Goal: Navigation & Orientation: Find specific page/section

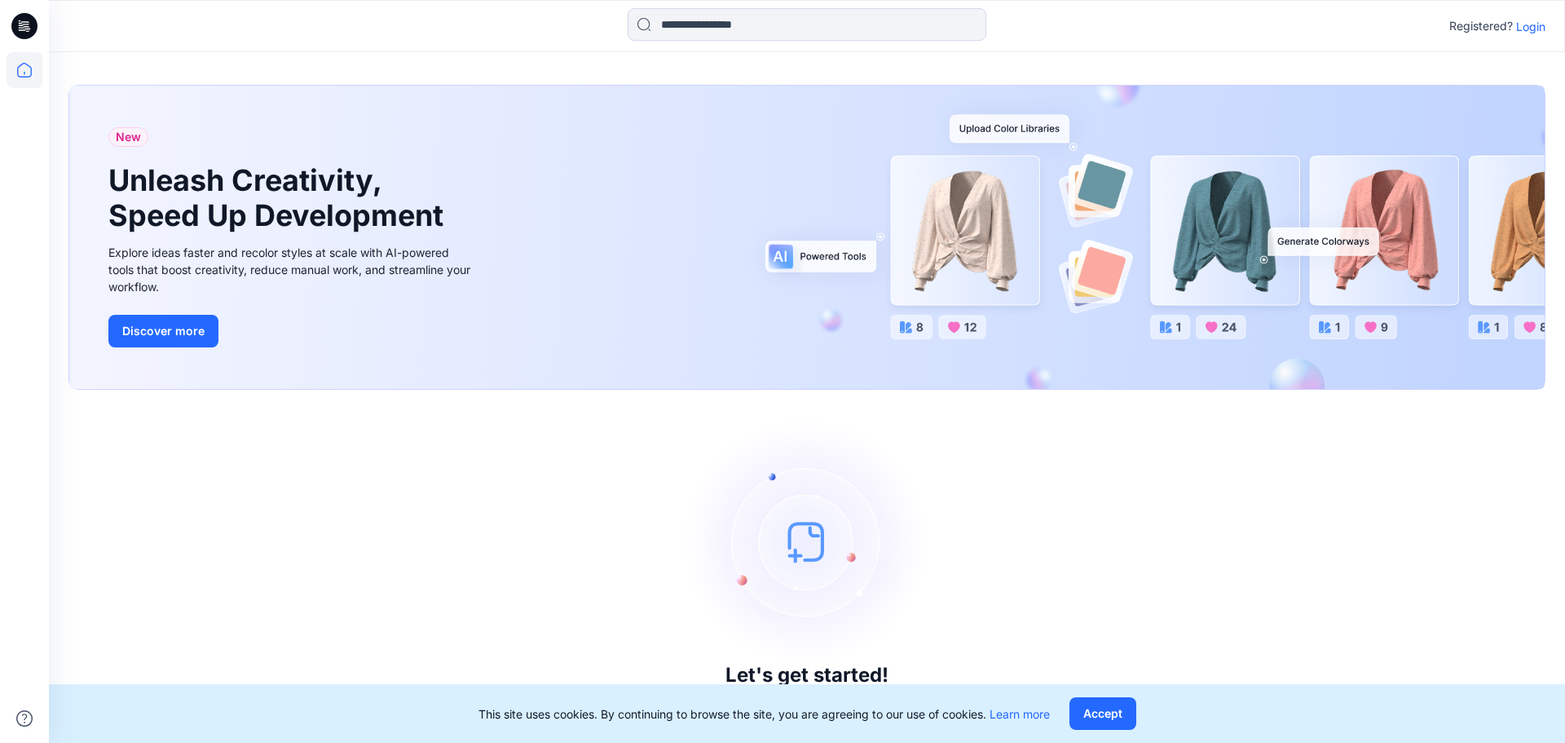
click at [1536, 34] on p "Login" at bounding box center [1530, 26] width 29 height 17
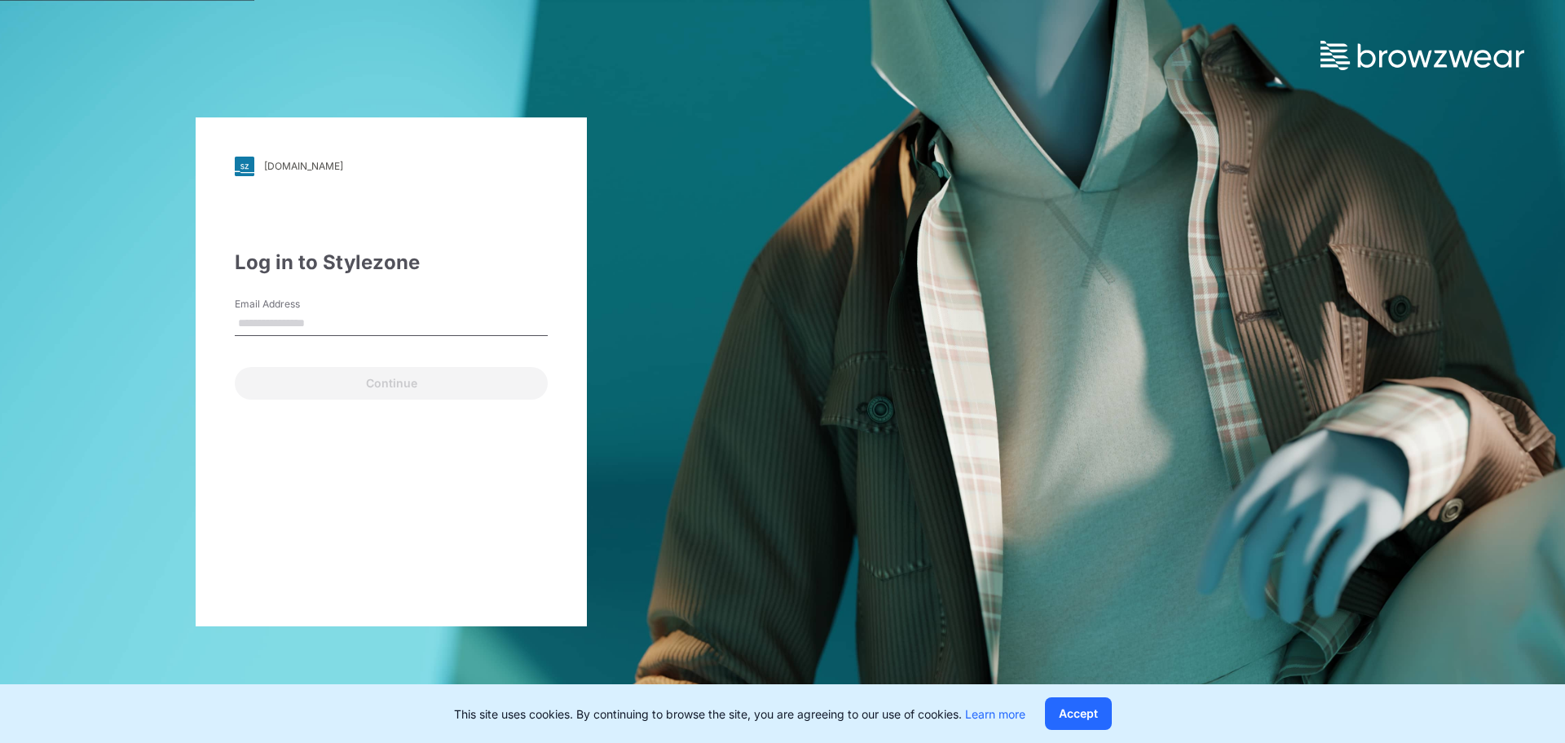
click at [295, 324] on input "Email Address" at bounding box center [391, 323] width 313 height 24
type input "**********"
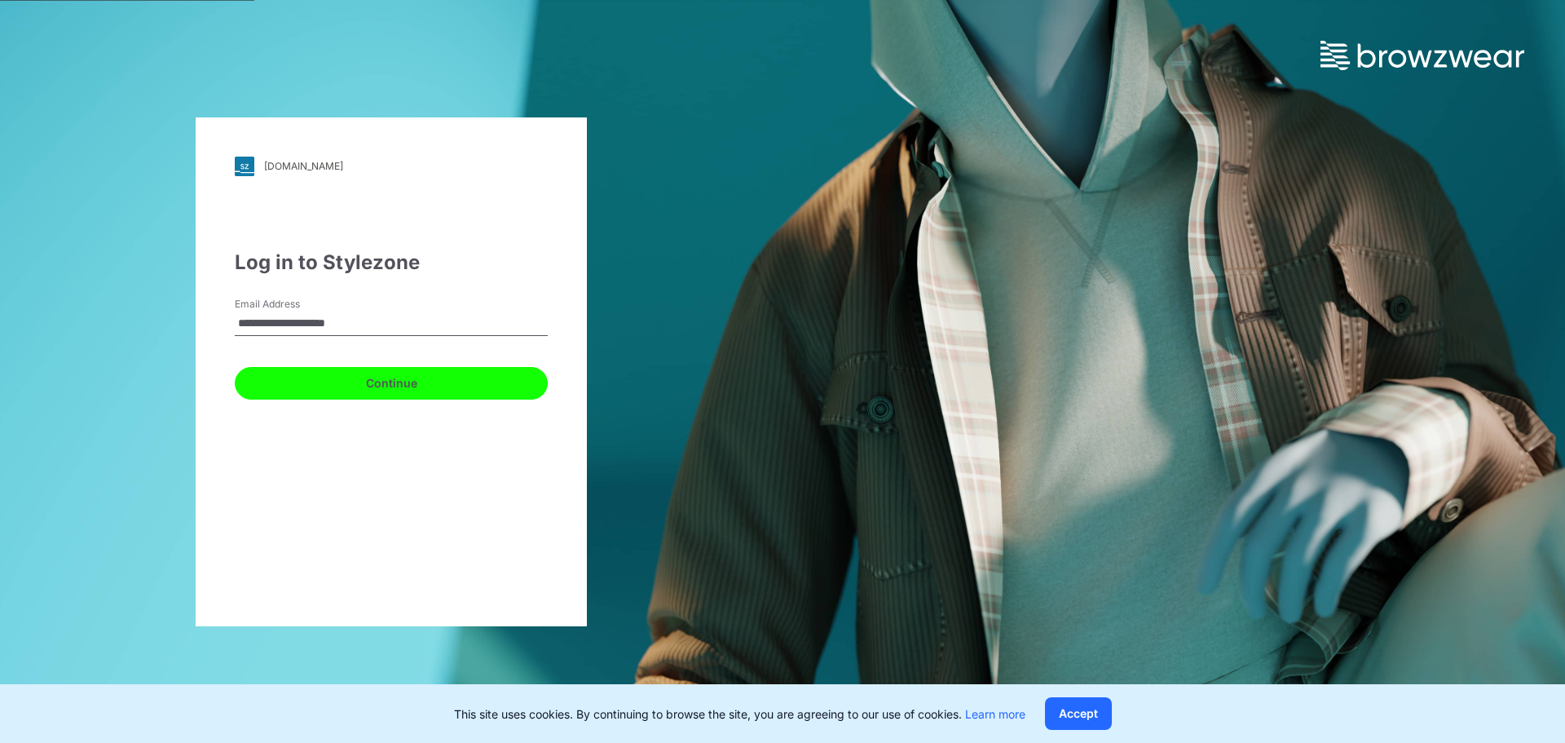
click at [351, 382] on button "Continue" at bounding box center [391, 383] width 313 height 33
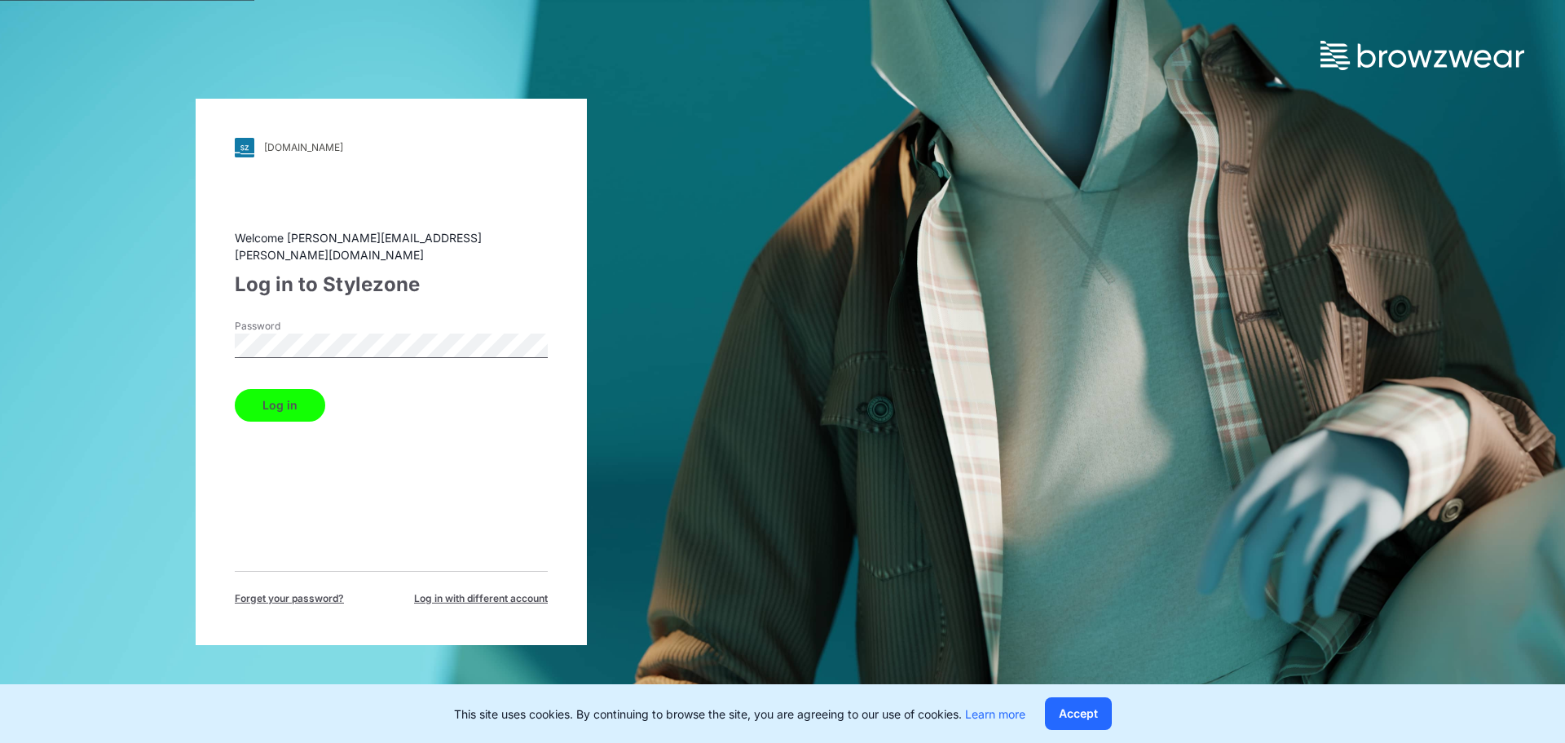
click at [235, 389] on button "Log in" at bounding box center [280, 405] width 90 height 33
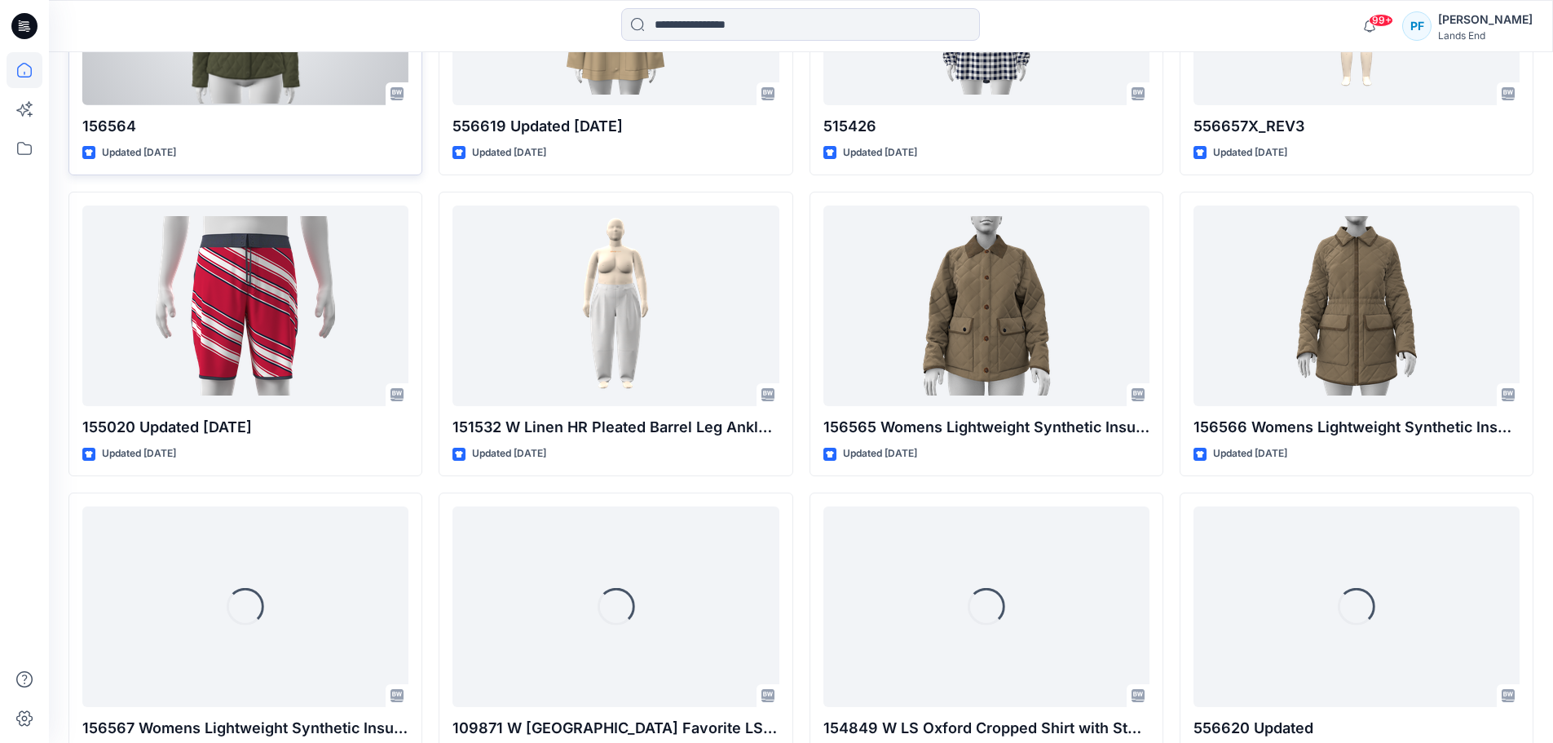
scroll to position [1030, 0]
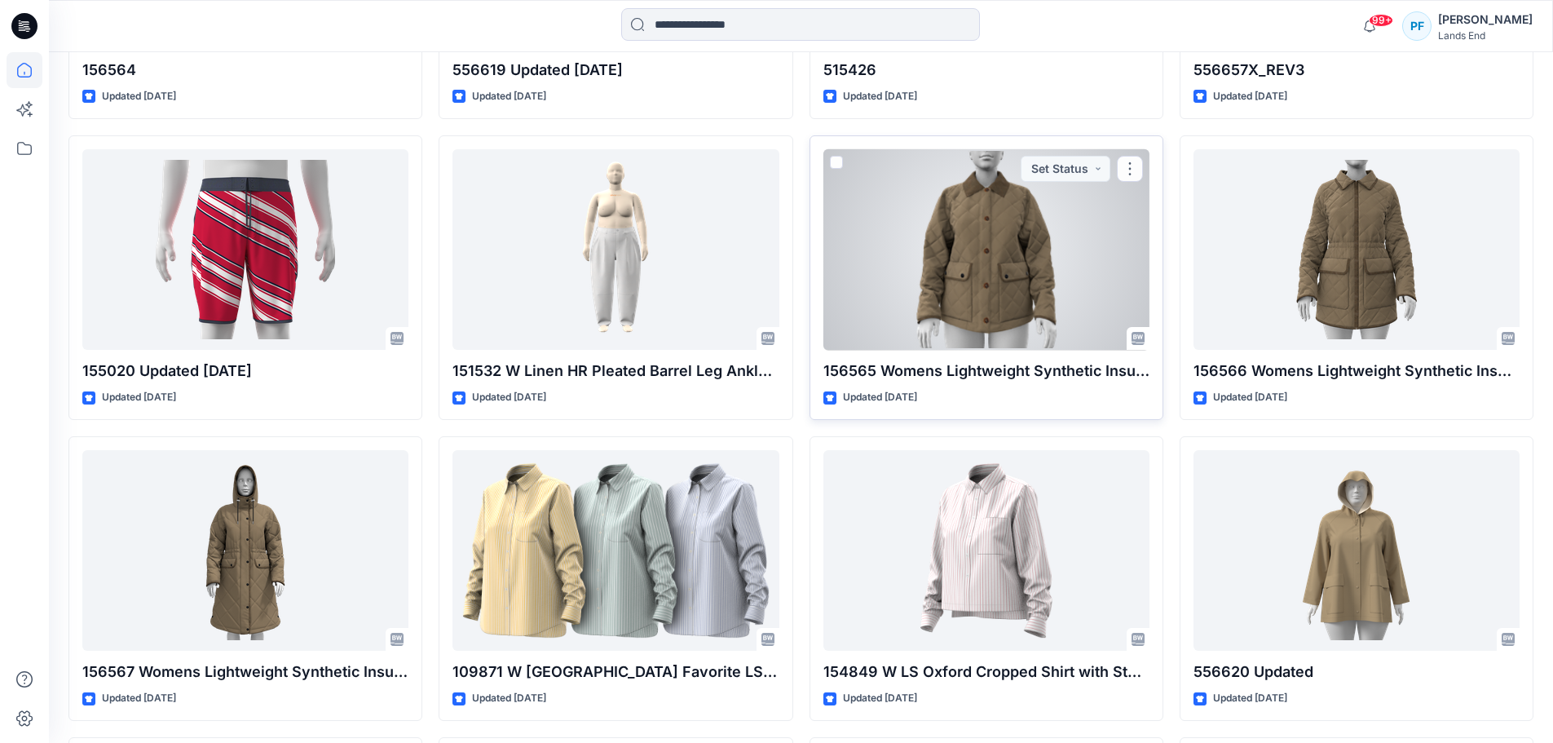
click at [911, 225] on div at bounding box center [986, 249] width 326 height 201
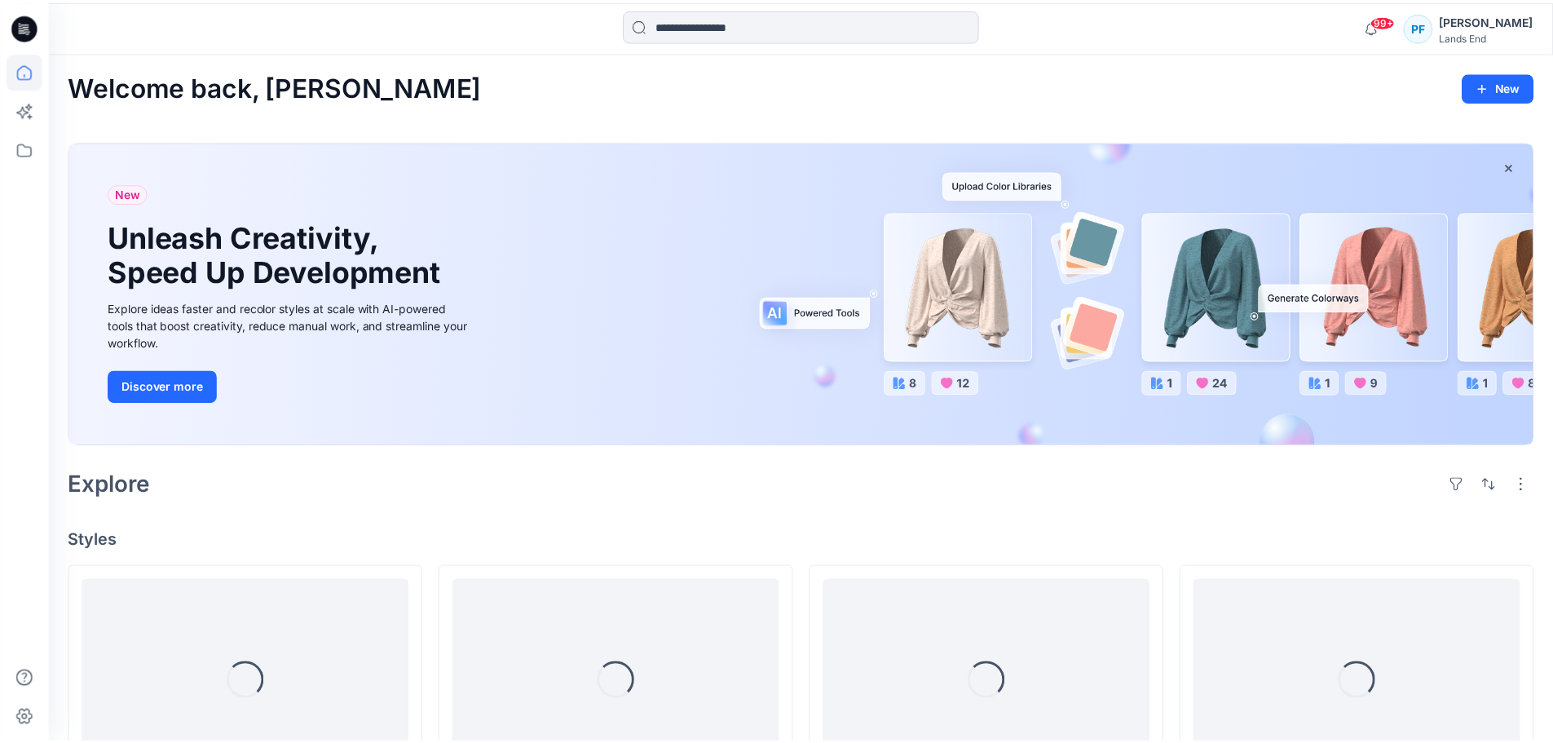
scroll to position [1030, 0]
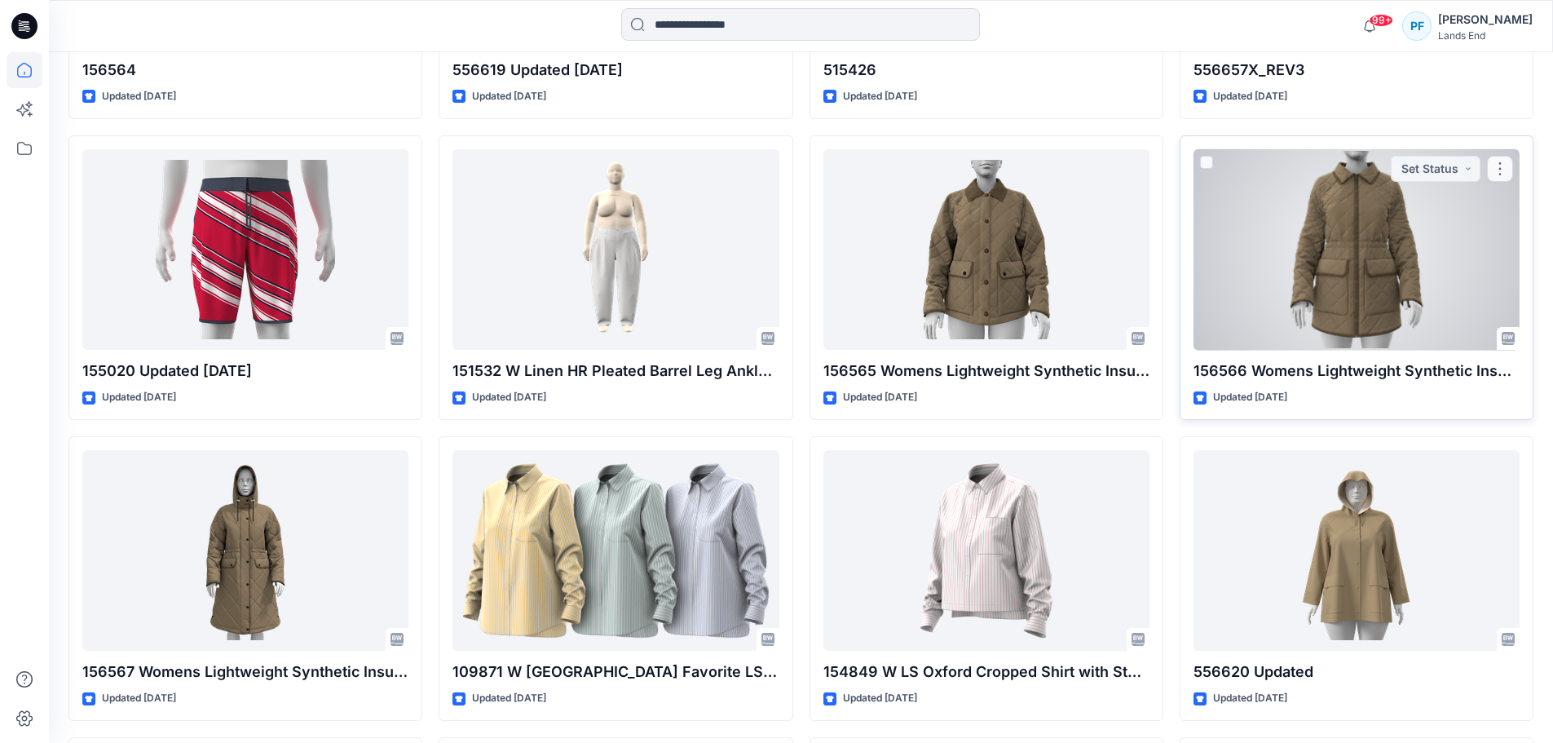
click at [1264, 289] on div at bounding box center [1357, 249] width 326 height 201
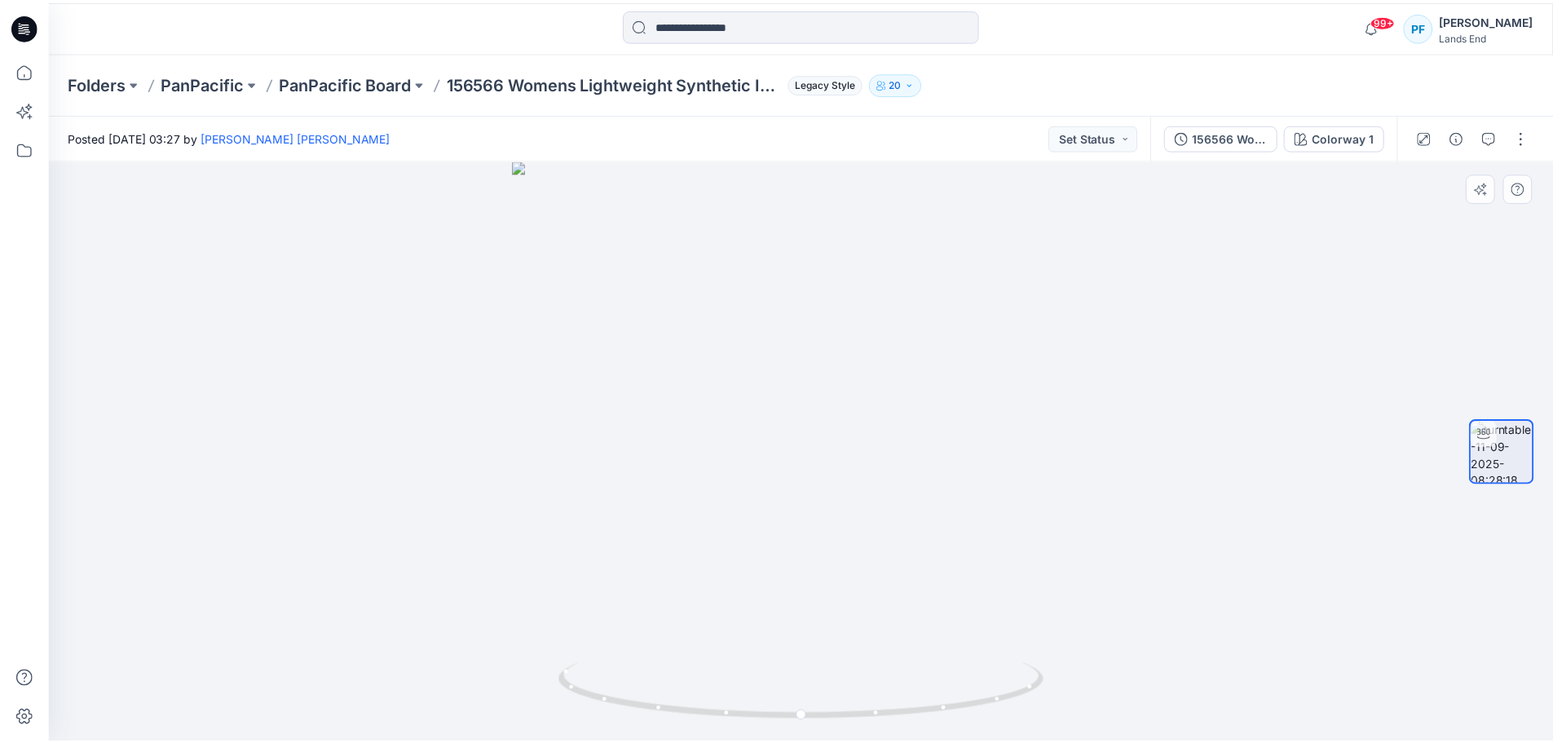
scroll to position [1030, 0]
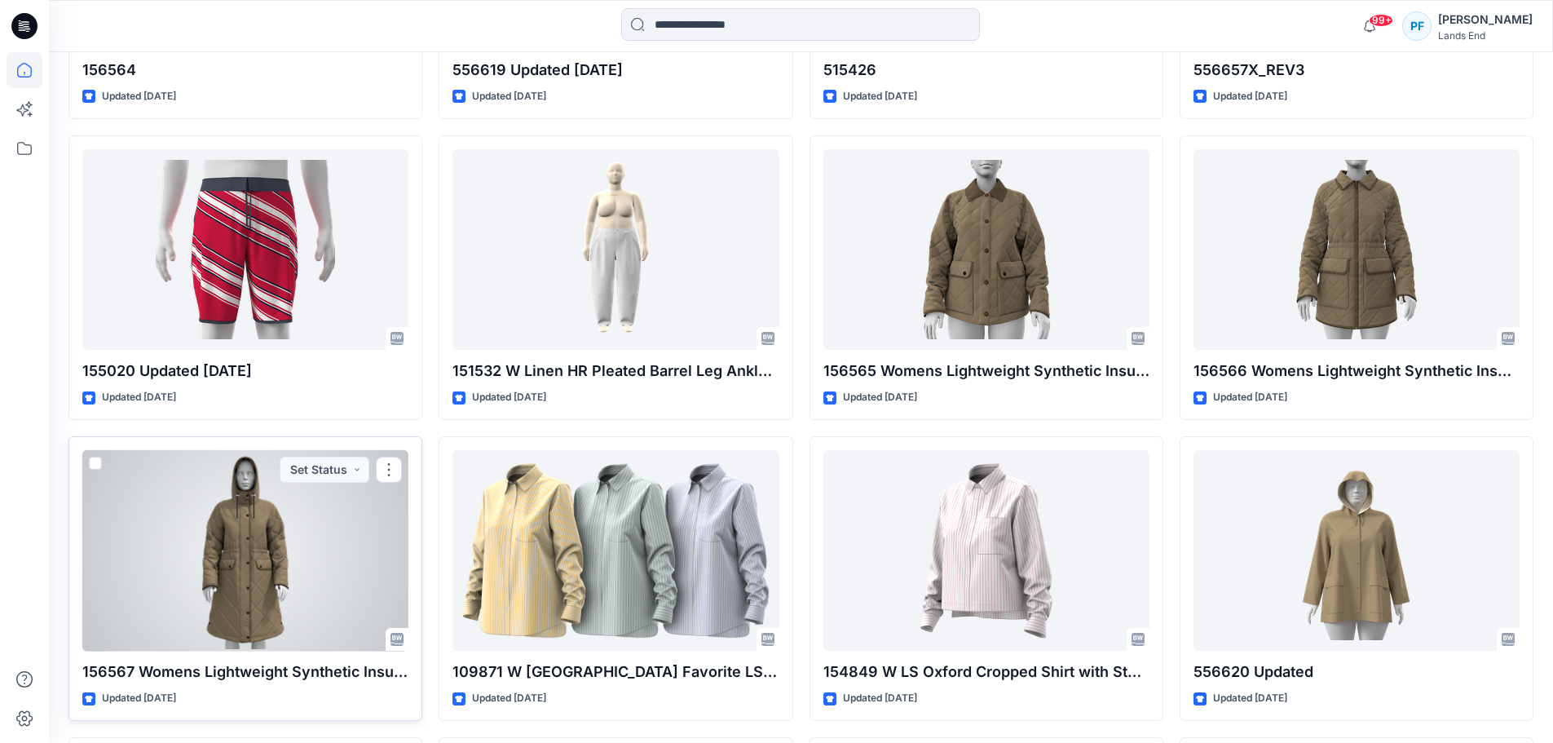
click at [320, 585] on div at bounding box center [245, 550] width 326 height 201
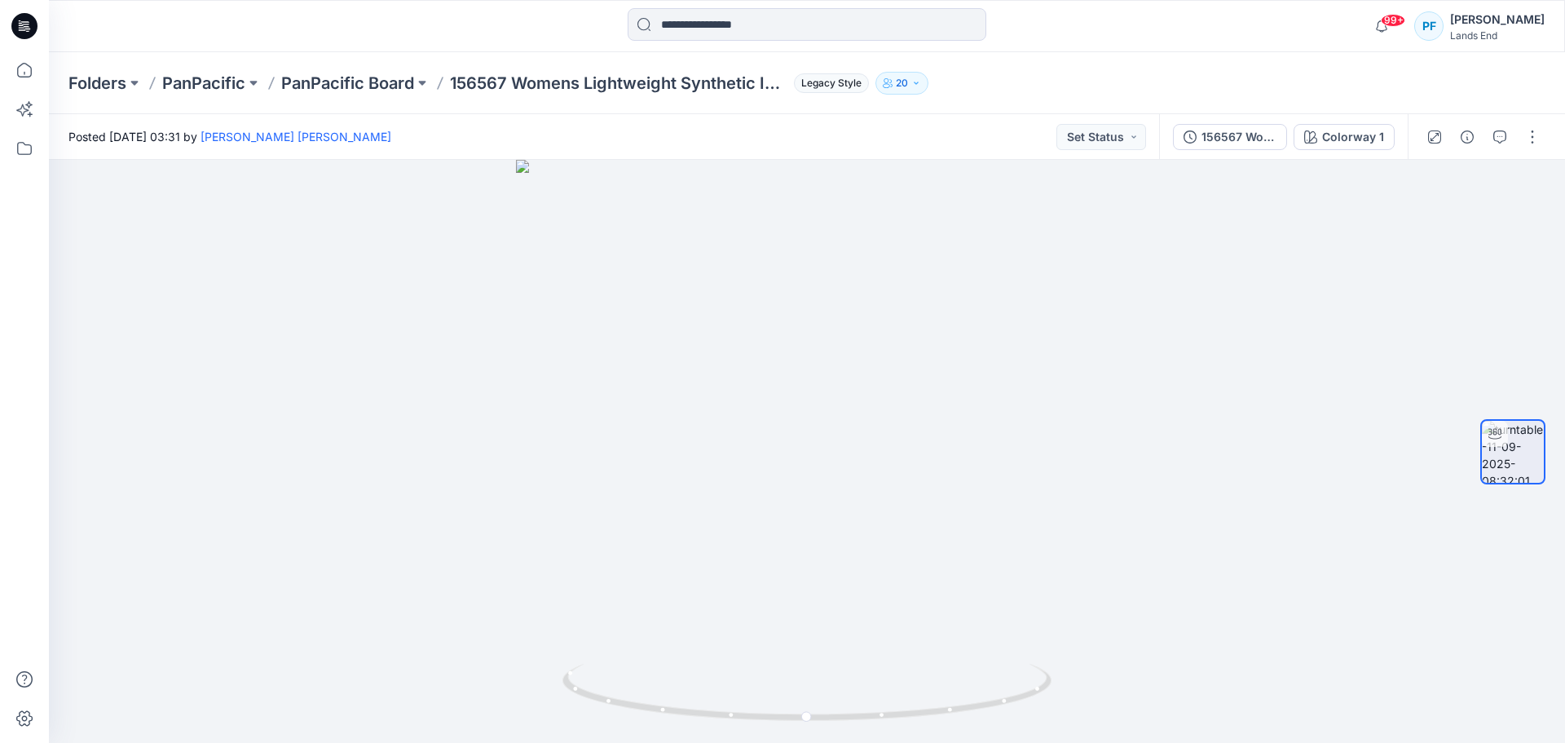
click at [1523, 42] on div "[PERSON_NAME] Lands End" at bounding box center [1497, 26] width 95 height 33
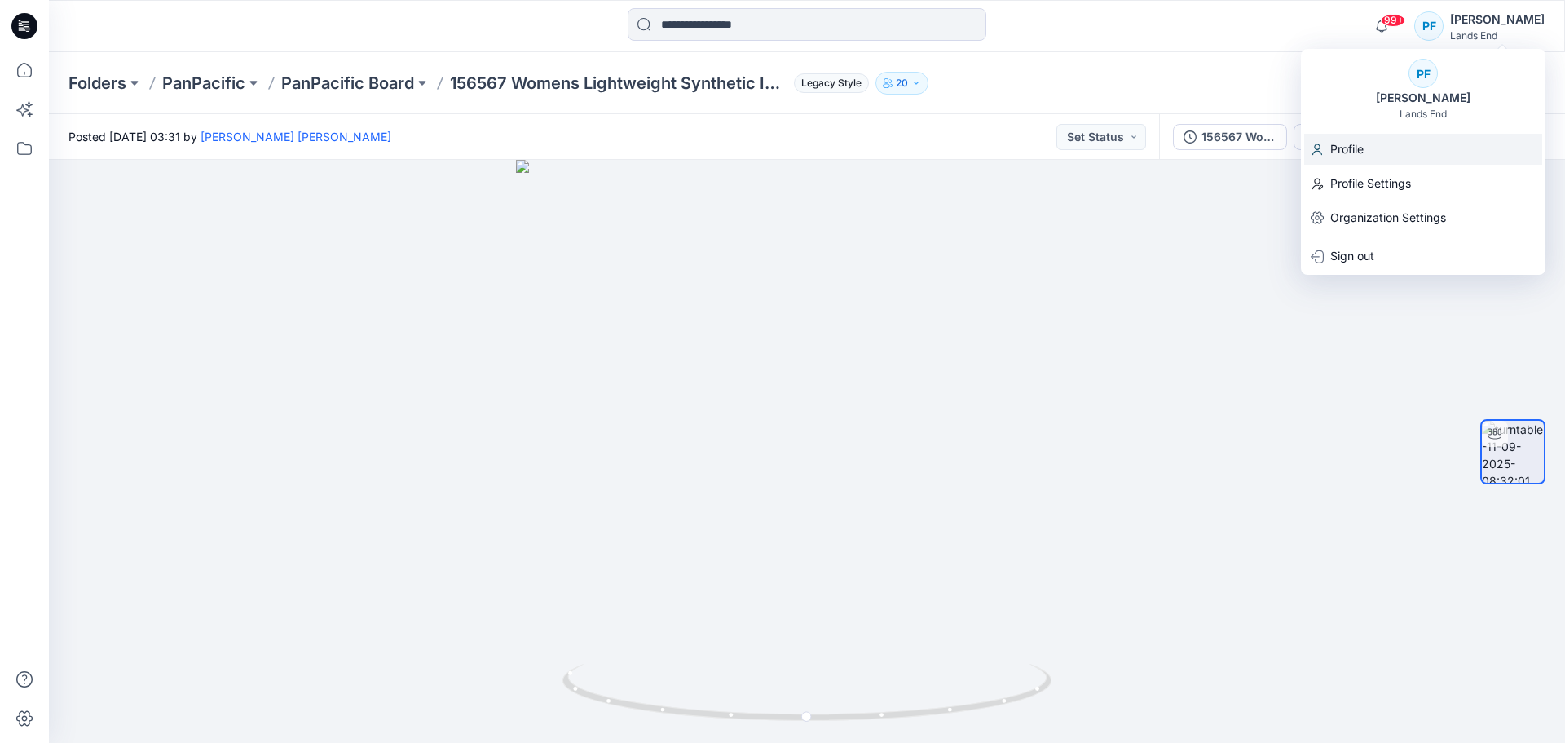
click at [1366, 153] on div "Profile" at bounding box center [1423, 149] width 238 height 31
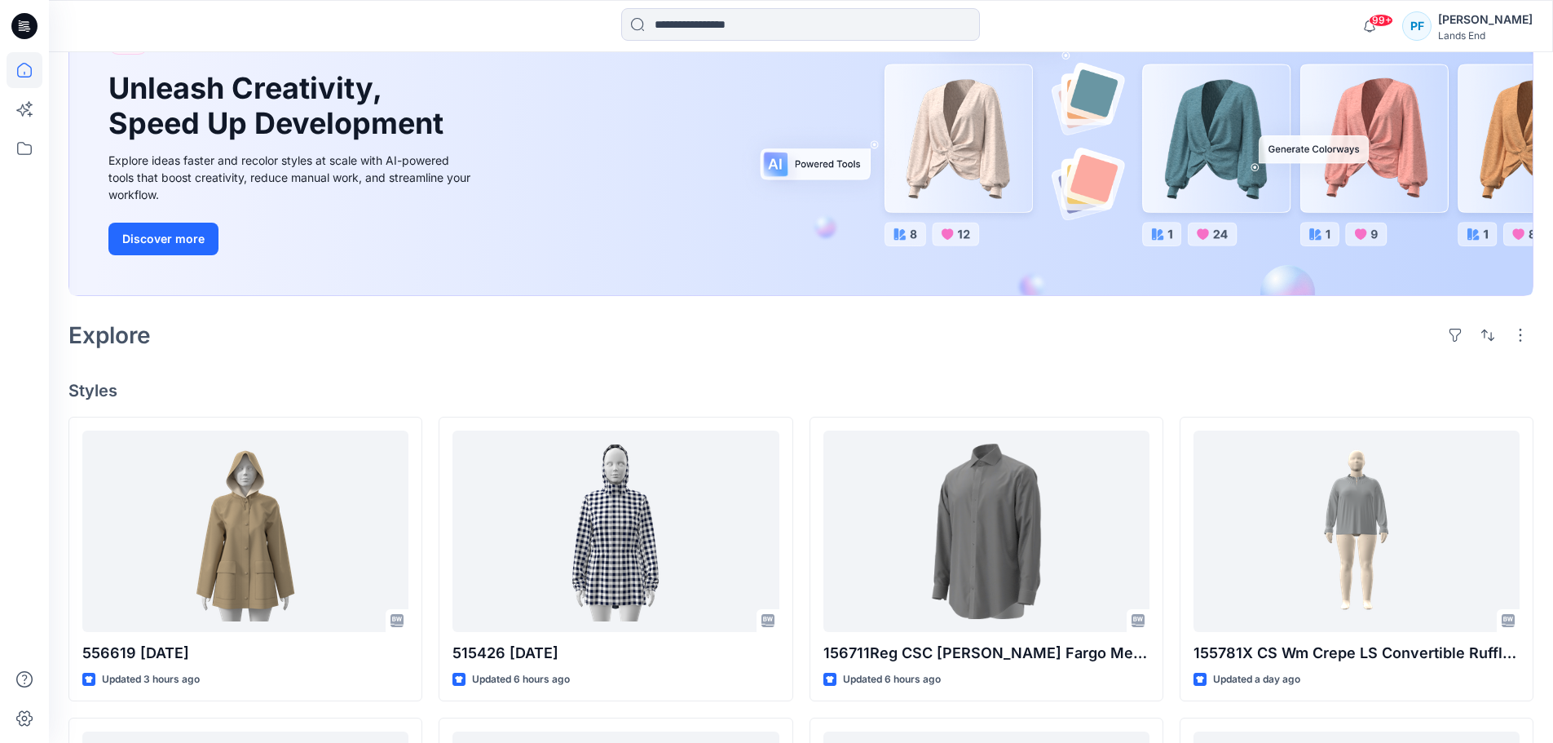
scroll to position [228, 0]
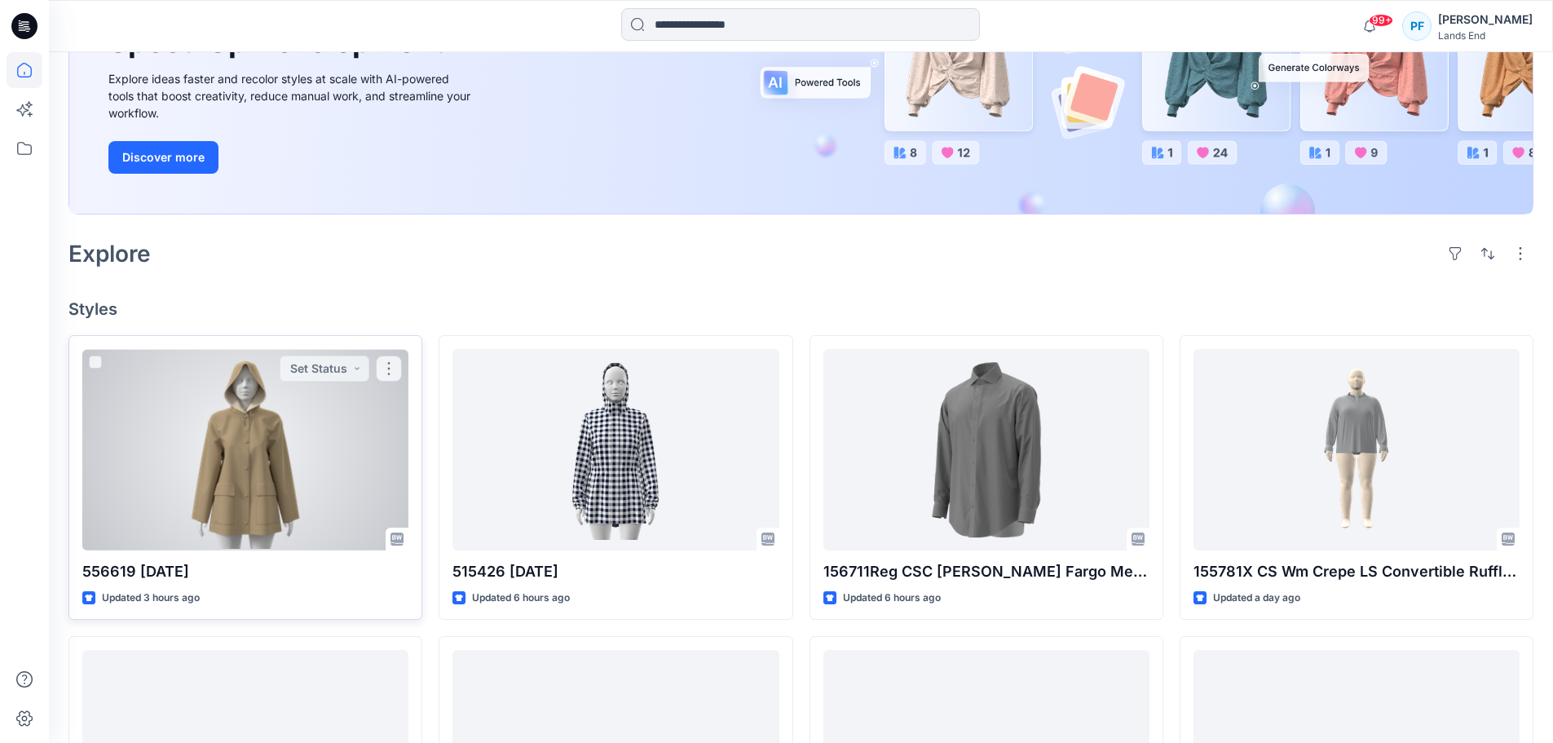
click at [264, 435] on div at bounding box center [245, 449] width 326 height 201
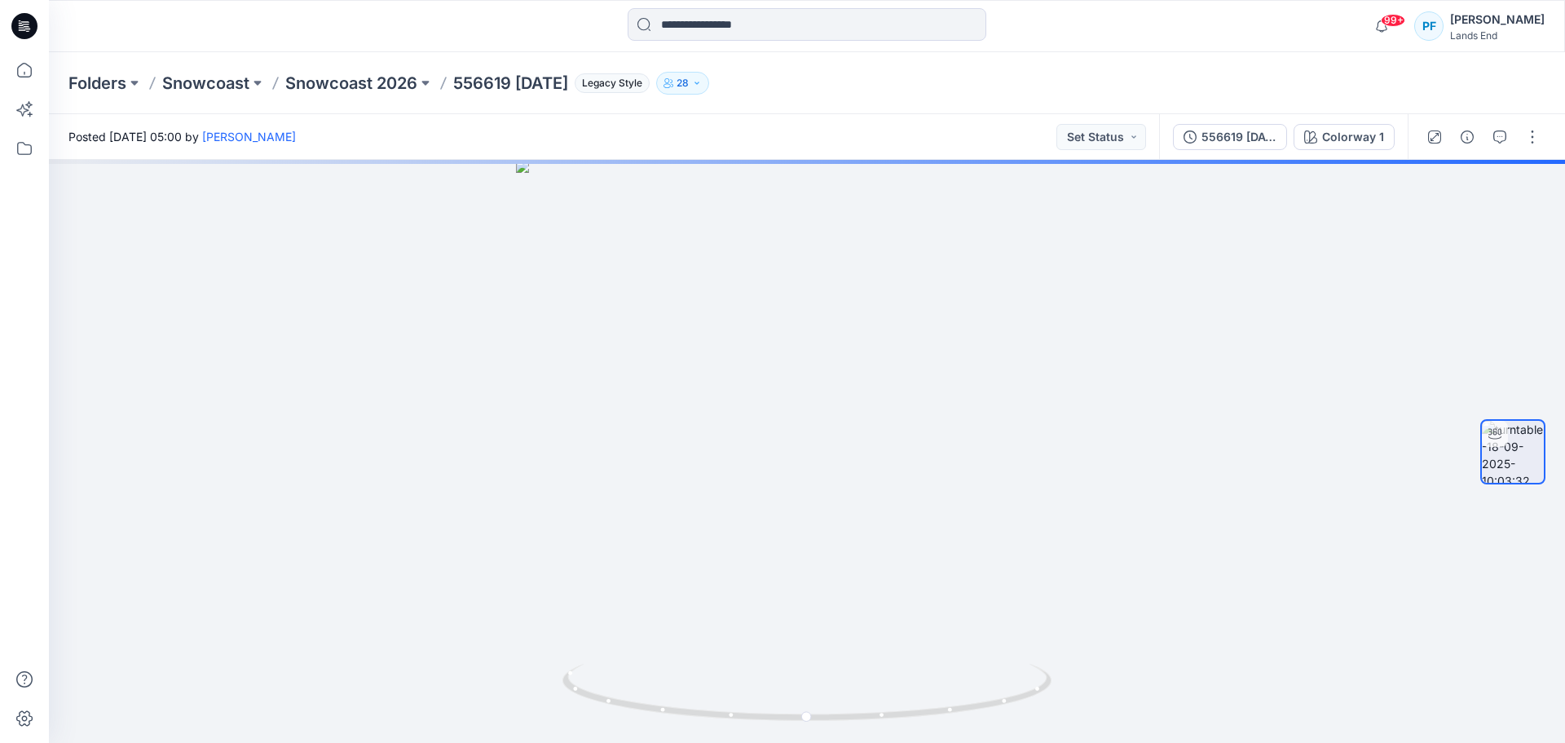
click at [695, 84] on icon "button" at bounding box center [697, 83] width 4 height 2
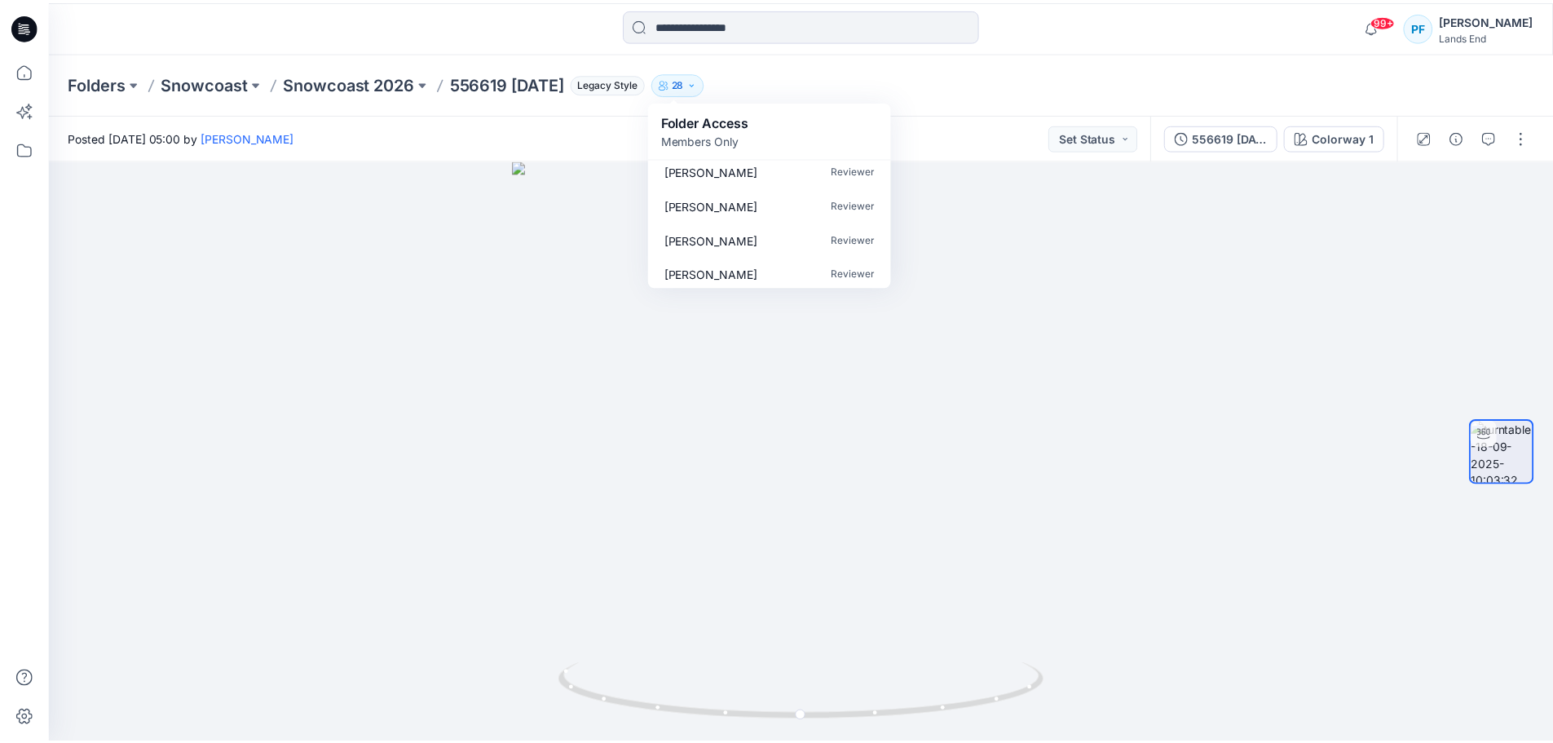
scroll to position [836, 0]
click at [523, 153] on div "Posted [DATE] 05:00 by [PERSON_NAME] Set Status" at bounding box center [604, 136] width 1110 height 45
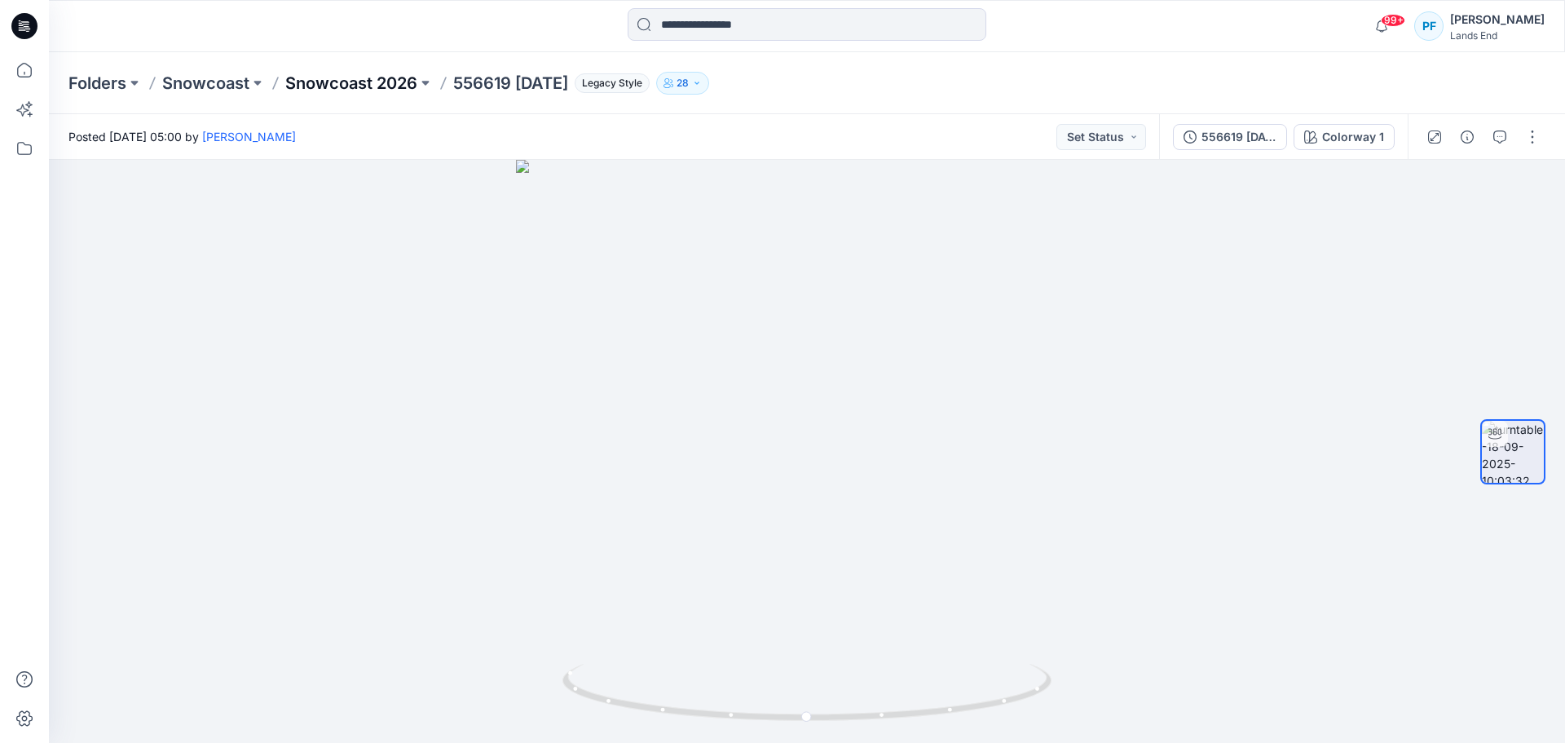
click at [368, 85] on p "Snowcoast 2026" at bounding box center [351, 83] width 132 height 23
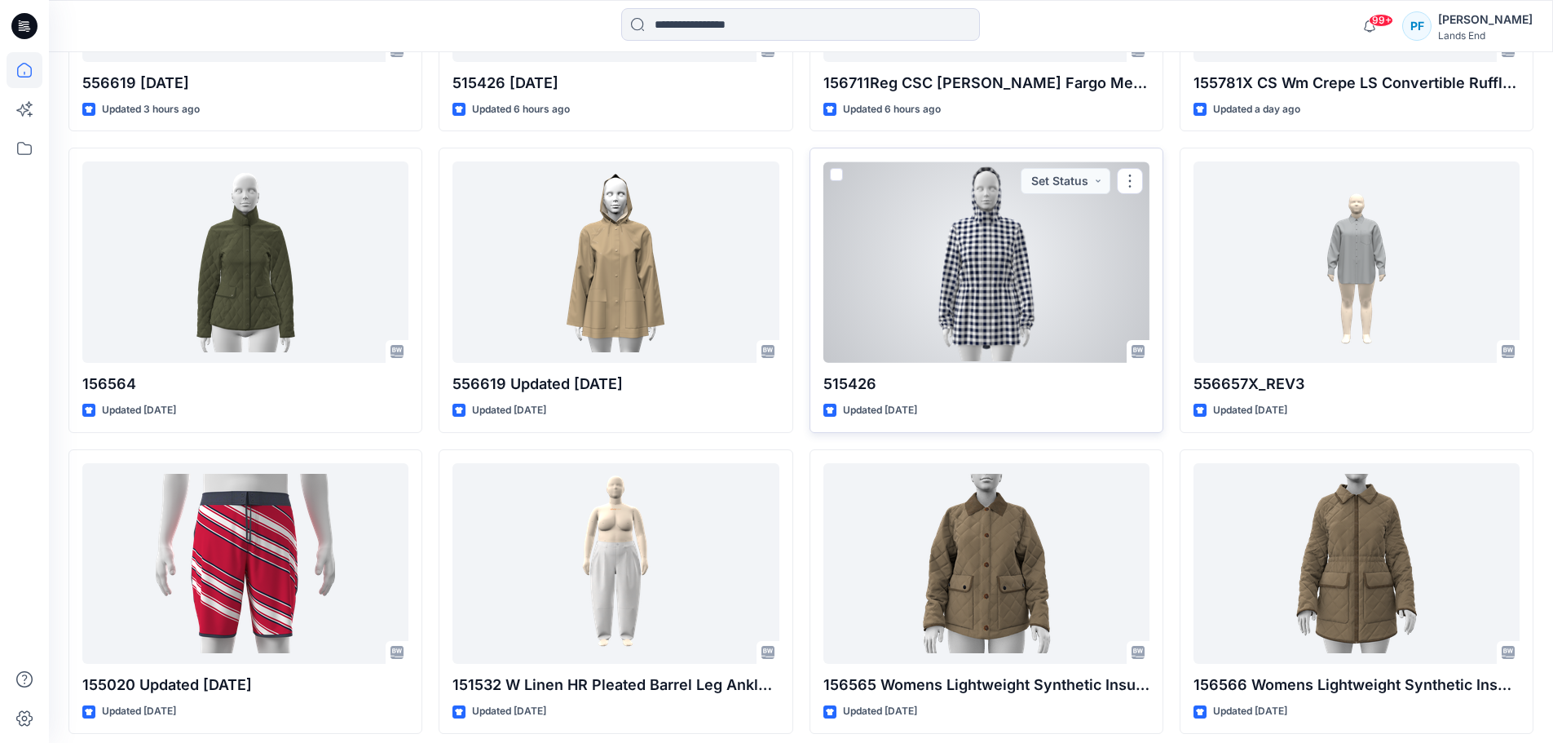
scroll to position [717, 0]
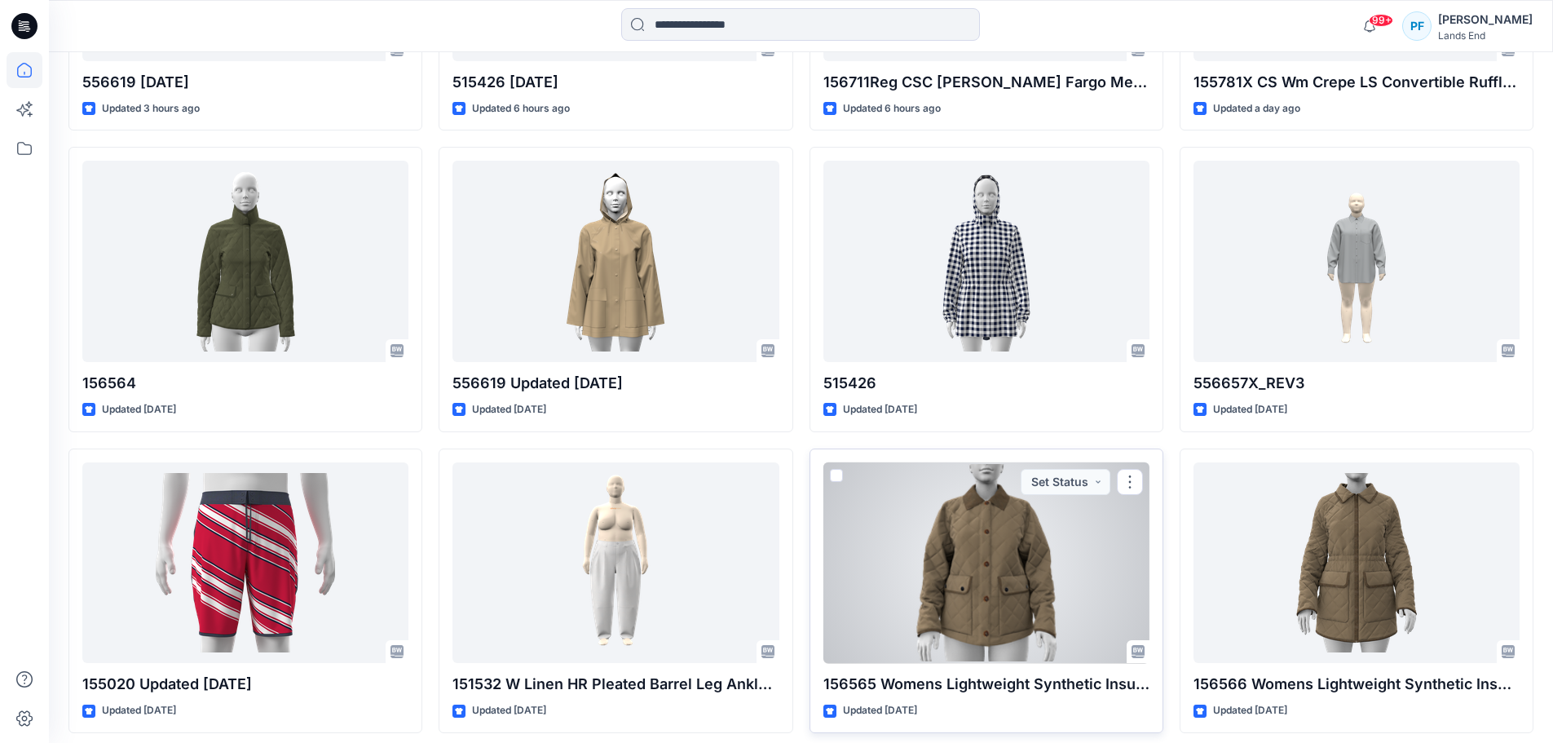
click at [986, 532] on div at bounding box center [986, 562] width 326 height 201
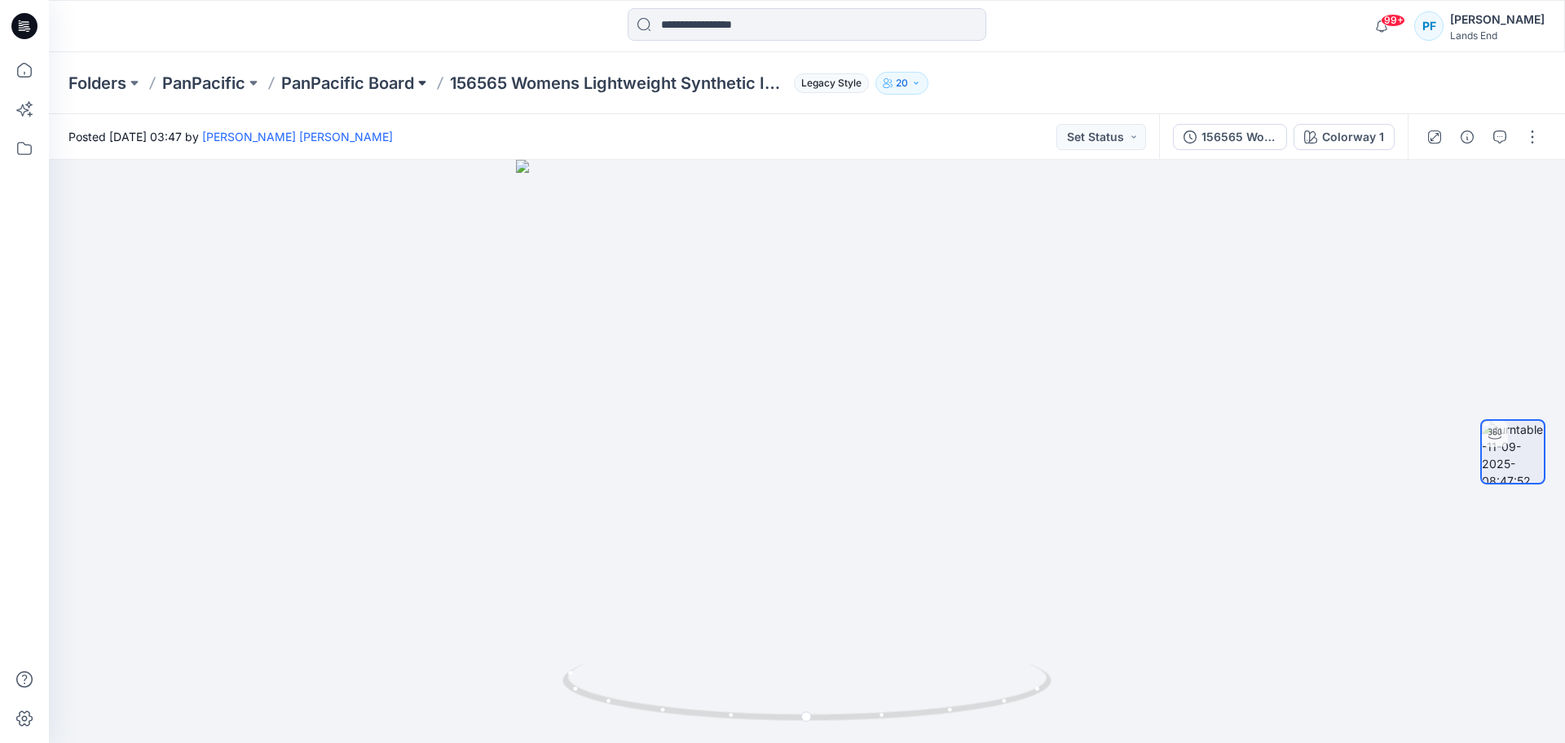
click at [424, 77] on button at bounding box center [422, 83] width 16 height 23
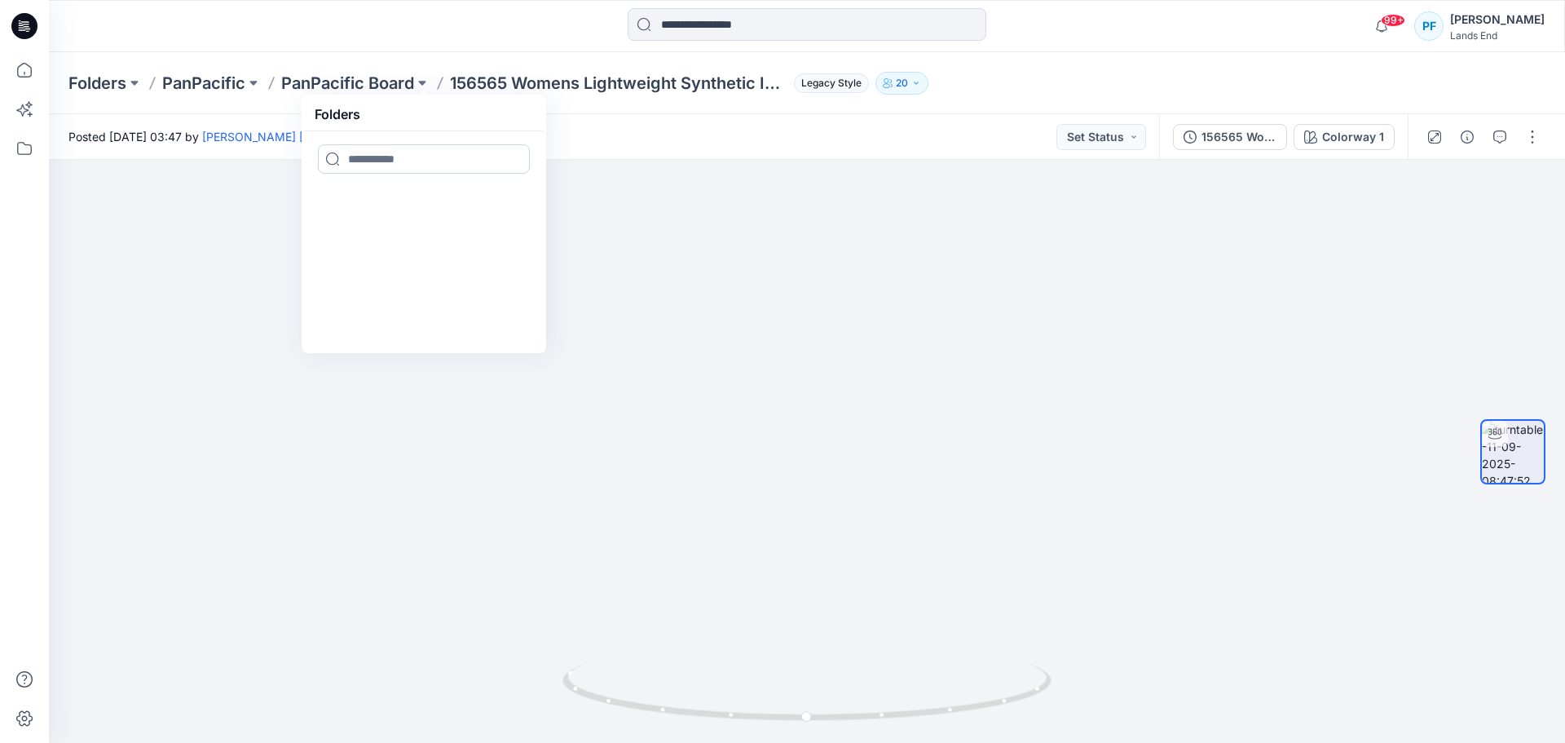
click at [415, 163] on input at bounding box center [424, 158] width 212 height 29
click at [754, 148] on div "Posted [DATE] 03:47 by [PERSON_NAME] [PERSON_NAME] Set Status" at bounding box center [604, 136] width 1110 height 45
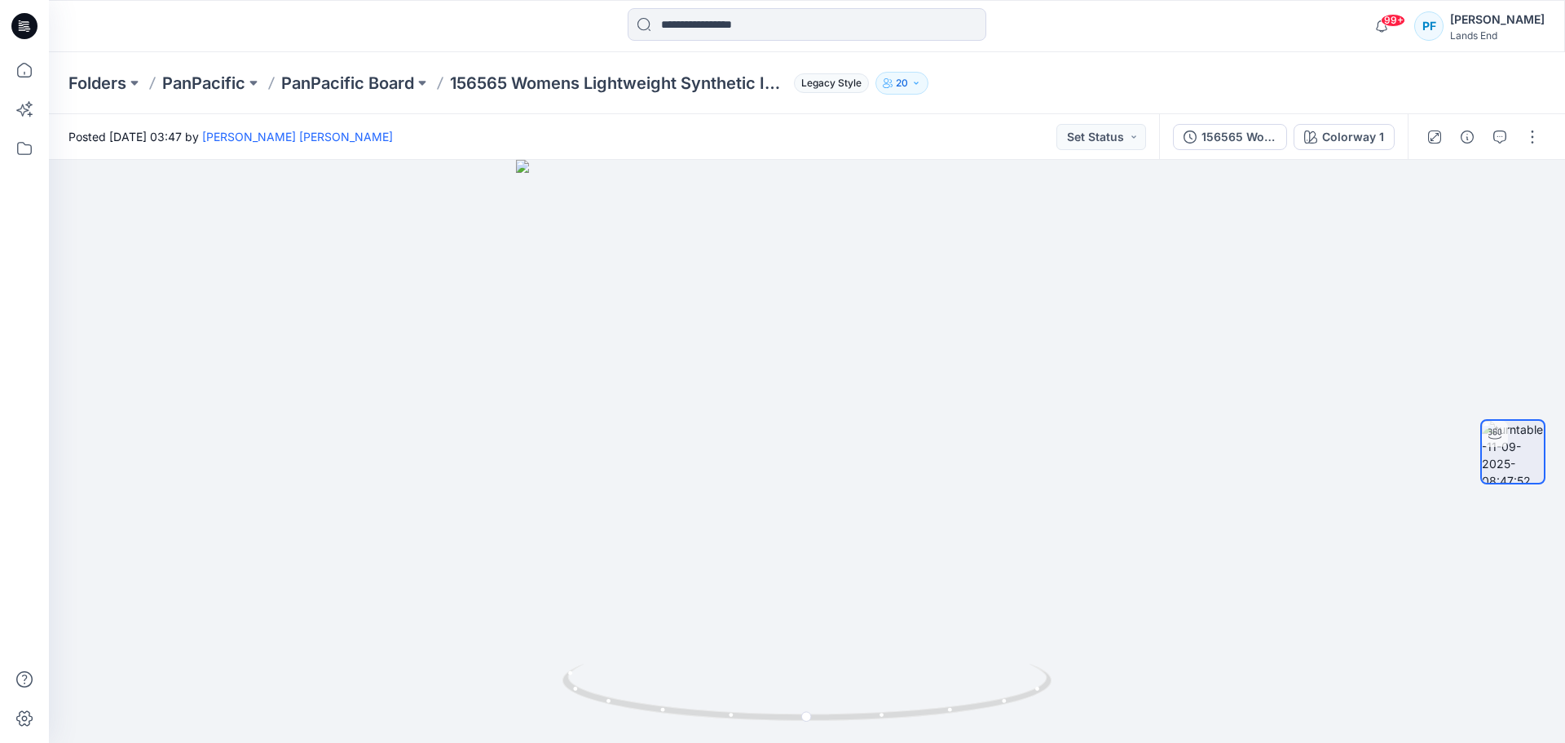
click at [900, 80] on p "20" at bounding box center [902, 83] width 12 height 18
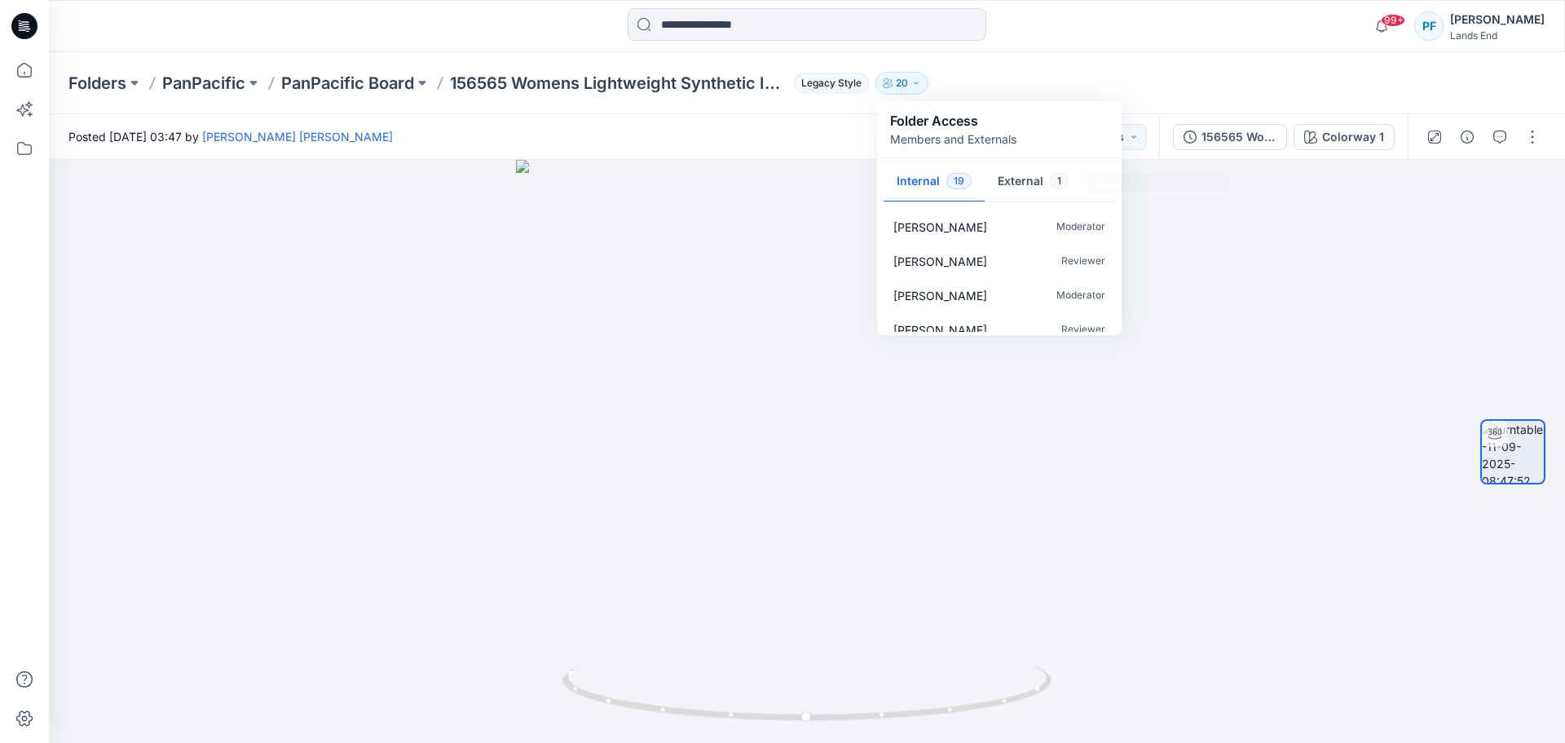
click at [1086, 61] on div "Folders PanPacific PanPacific Board 156565 Womens Lightweight Synthetic Insulat…" at bounding box center [807, 83] width 1516 height 62
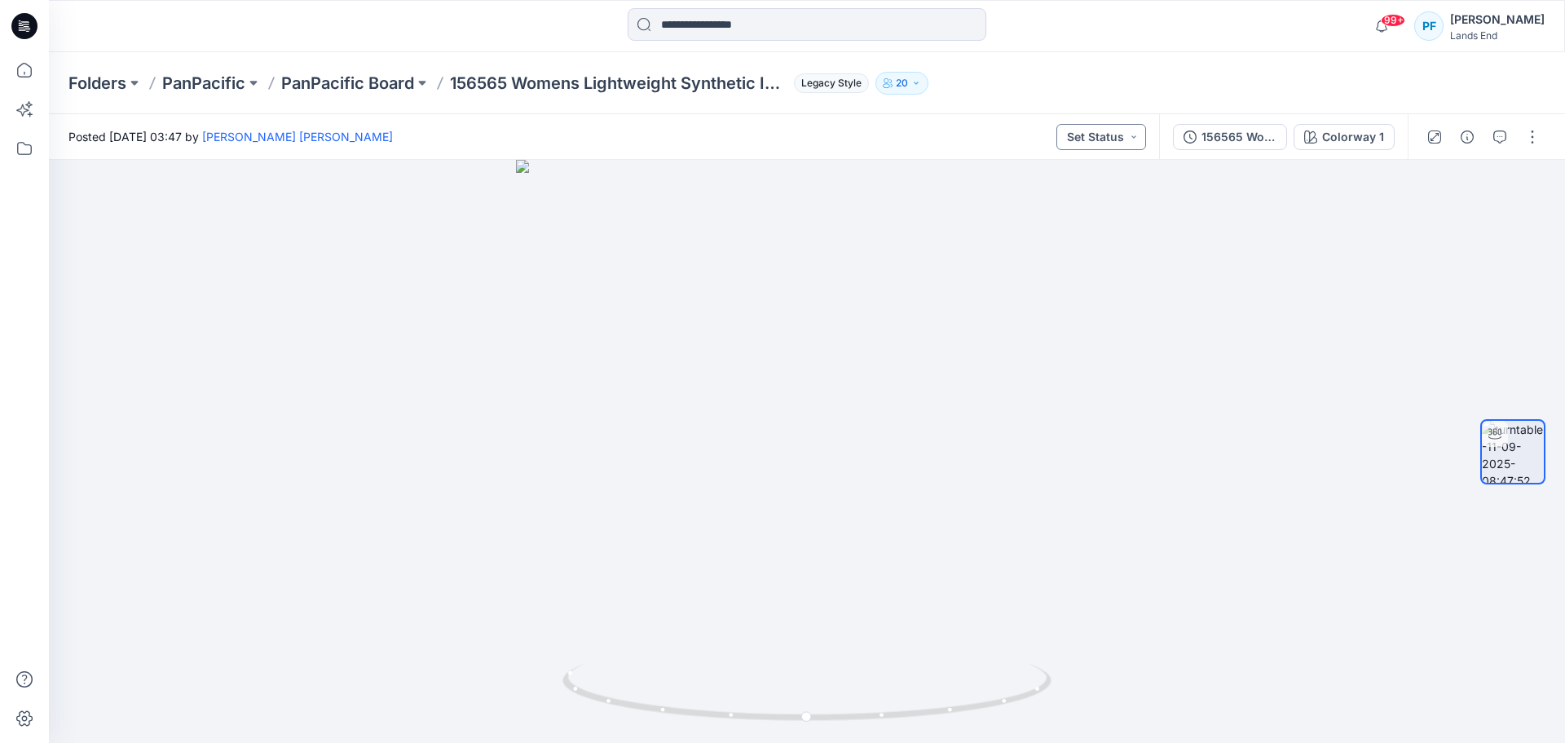
click at [1132, 139] on button "Set Status" at bounding box center [1102, 137] width 90 height 26
click at [1141, 79] on div "Folders PanPacific PanPacific Board 156565 Womens Lightweight Synthetic Insulat…" at bounding box center [743, 83] width 1350 height 23
click at [1535, 130] on button "button" at bounding box center [1533, 137] width 26 height 26
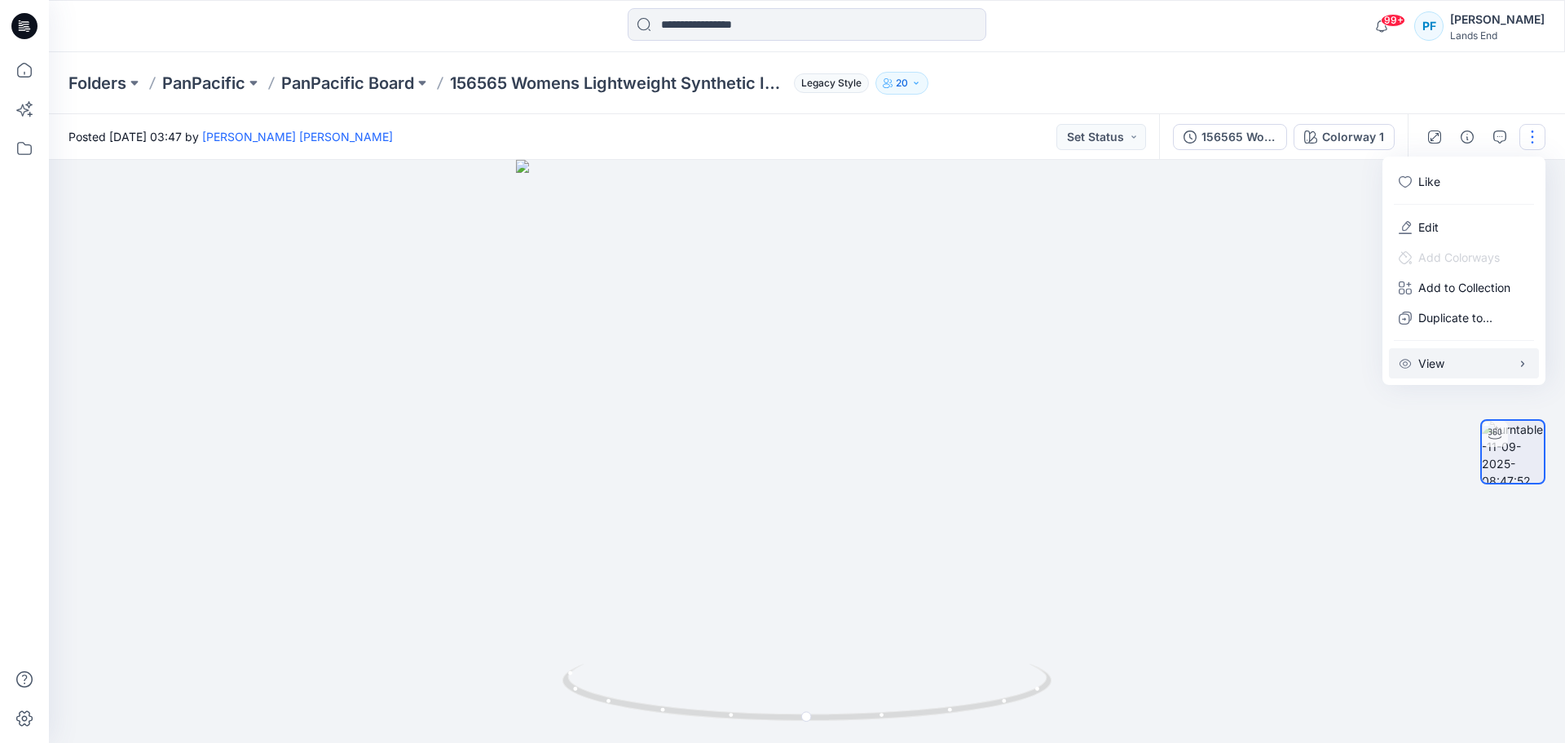
click at [1464, 366] on button "View" at bounding box center [1464, 363] width 150 height 30
click at [1467, 97] on div "Folders PanPacific PanPacific Board 156565 Womens Lightweight Synthetic Insulat…" at bounding box center [807, 83] width 1516 height 62
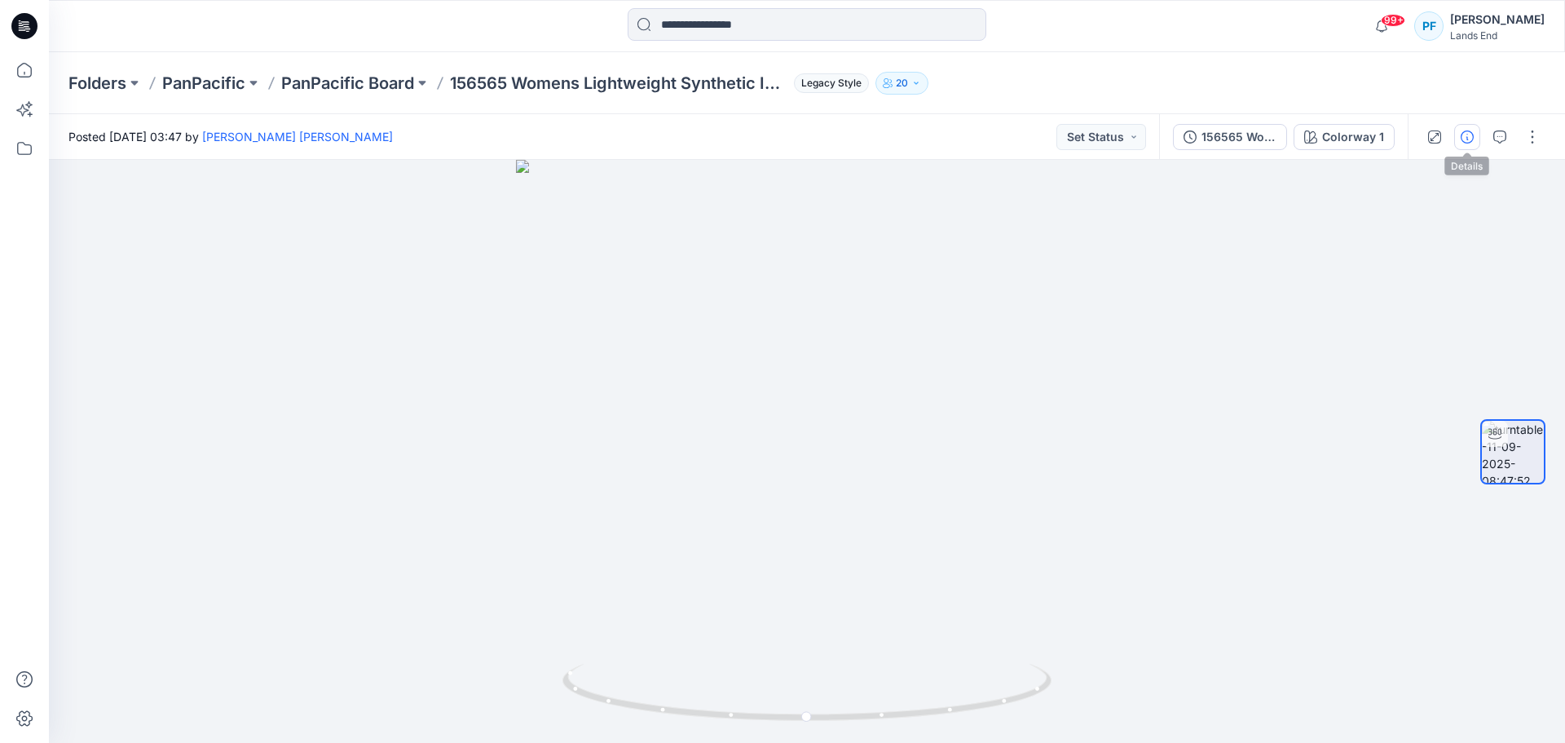
click at [1464, 139] on icon "button" at bounding box center [1467, 136] width 13 height 13
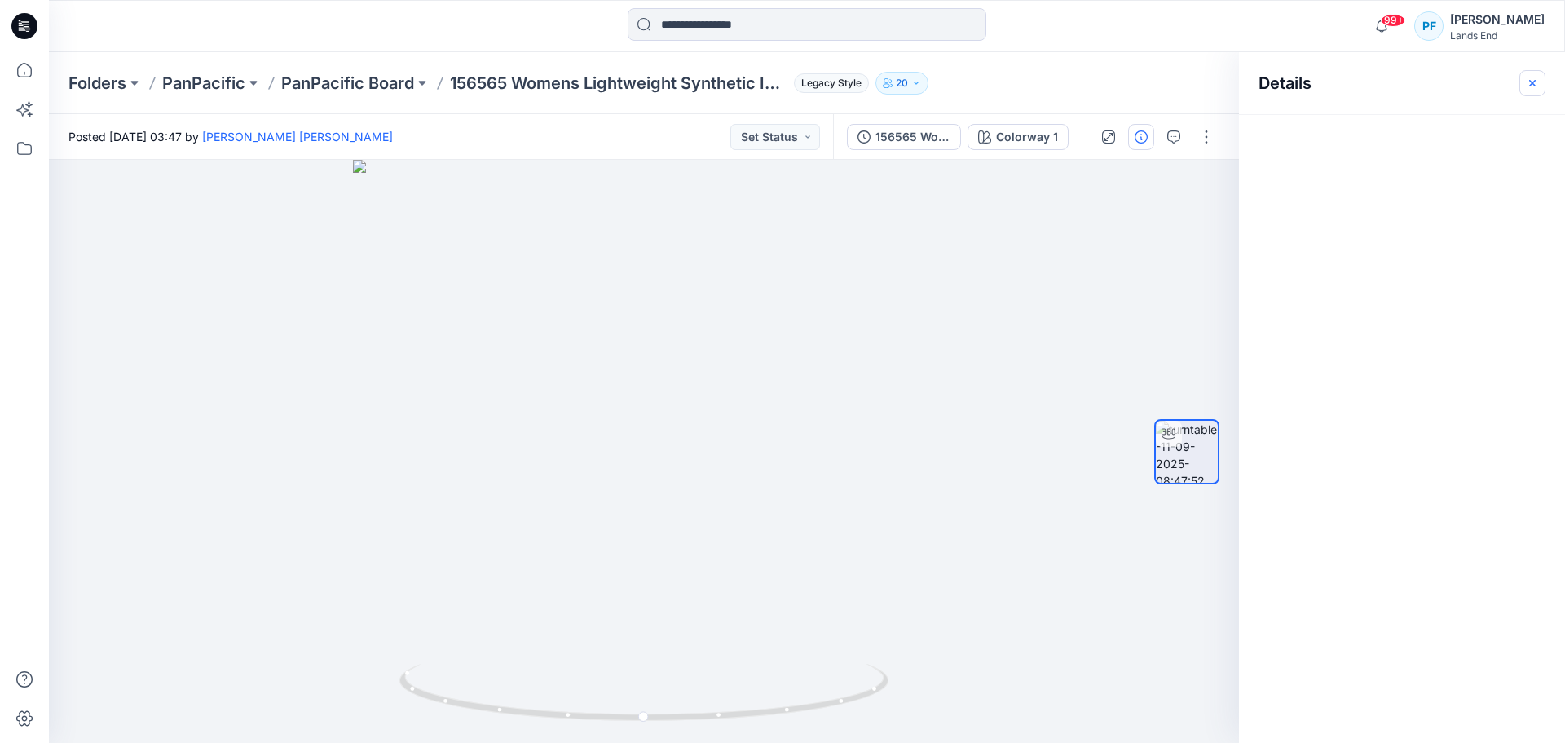
click at [1535, 81] on icon "button" at bounding box center [1532, 82] width 7 height 7
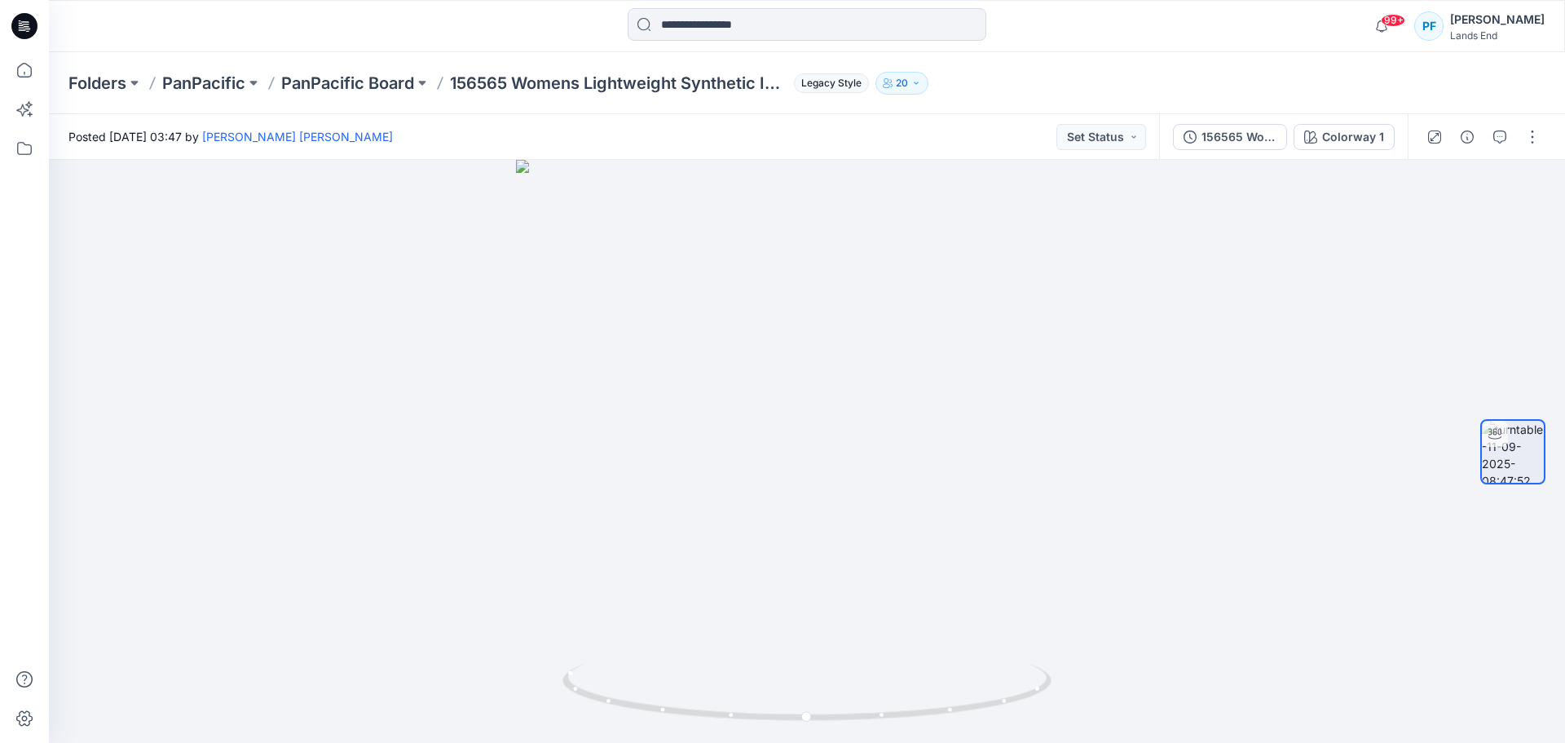
click at [1369, 74] on div "Folders PanPacific PanPacific Board 156565 Womens Lightweight Synthetic Insulat…" at bounding box center [743, 83] width 1350 height 23
click at [129, 82] on button at bounding box center [134, 83] width 16 height 23
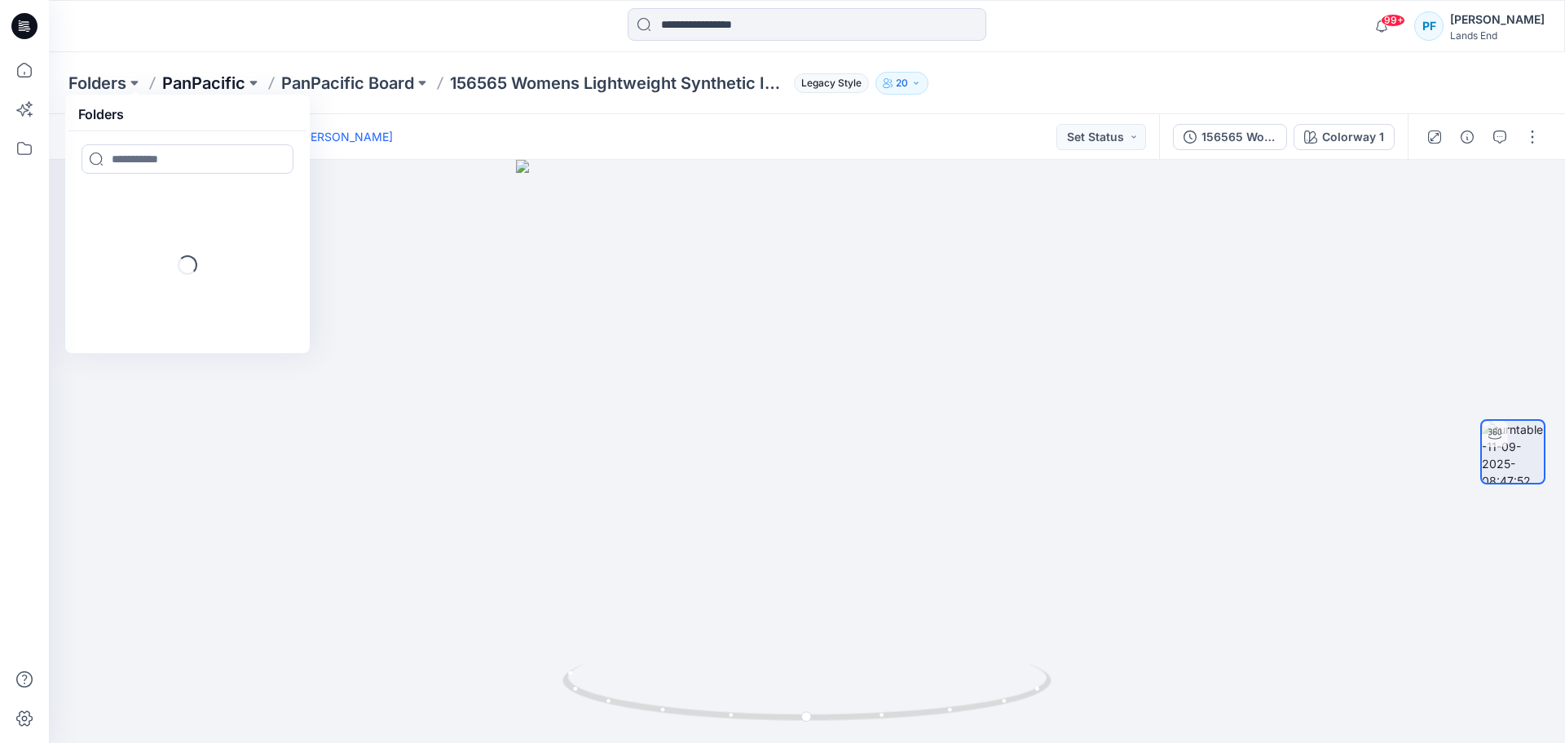
click at [197, 78] on p "PanPacific" at bounding box center [203, 83] width 83 height 23
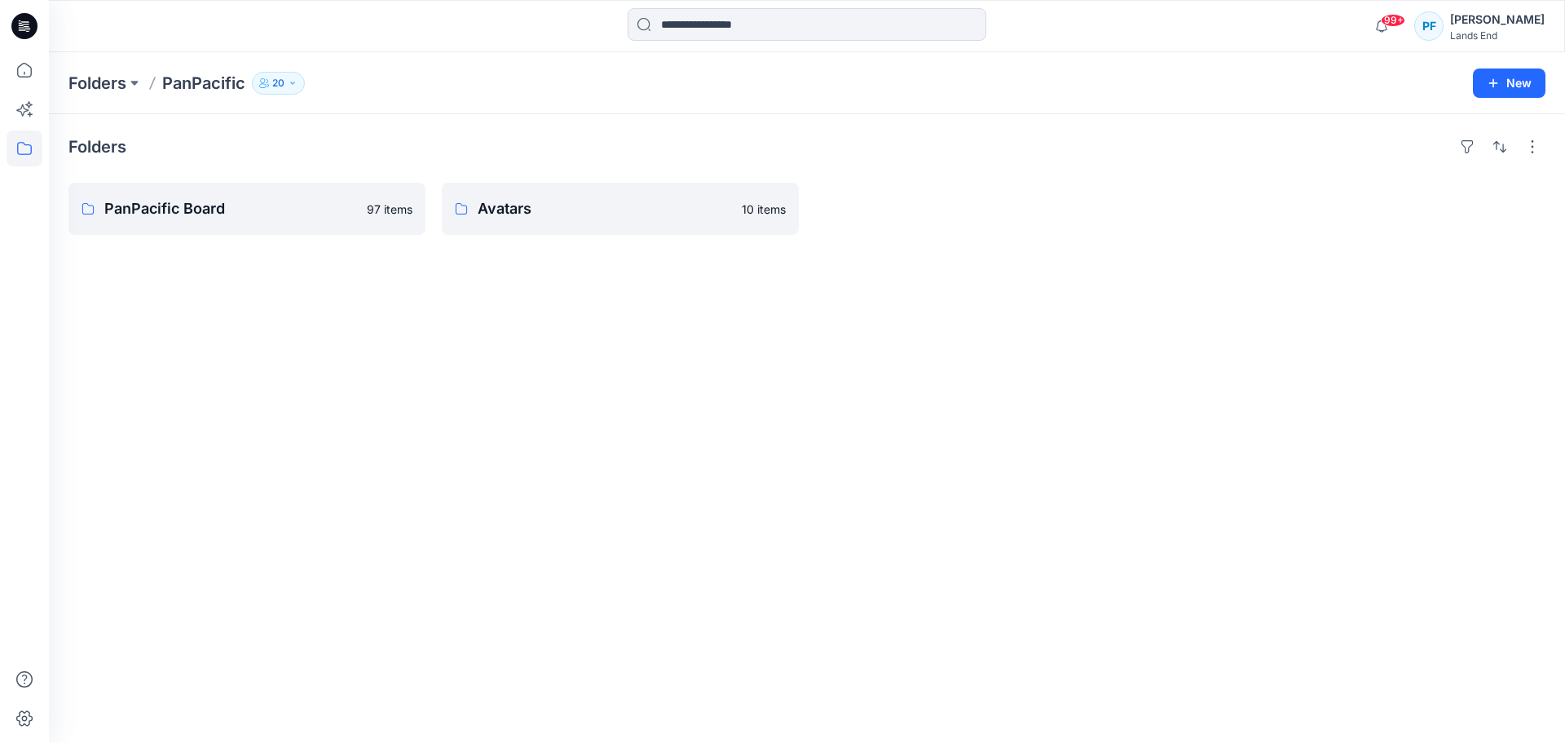
click at [300, 86] on button "20" at bounding box center [278, 83] width 53 height 23
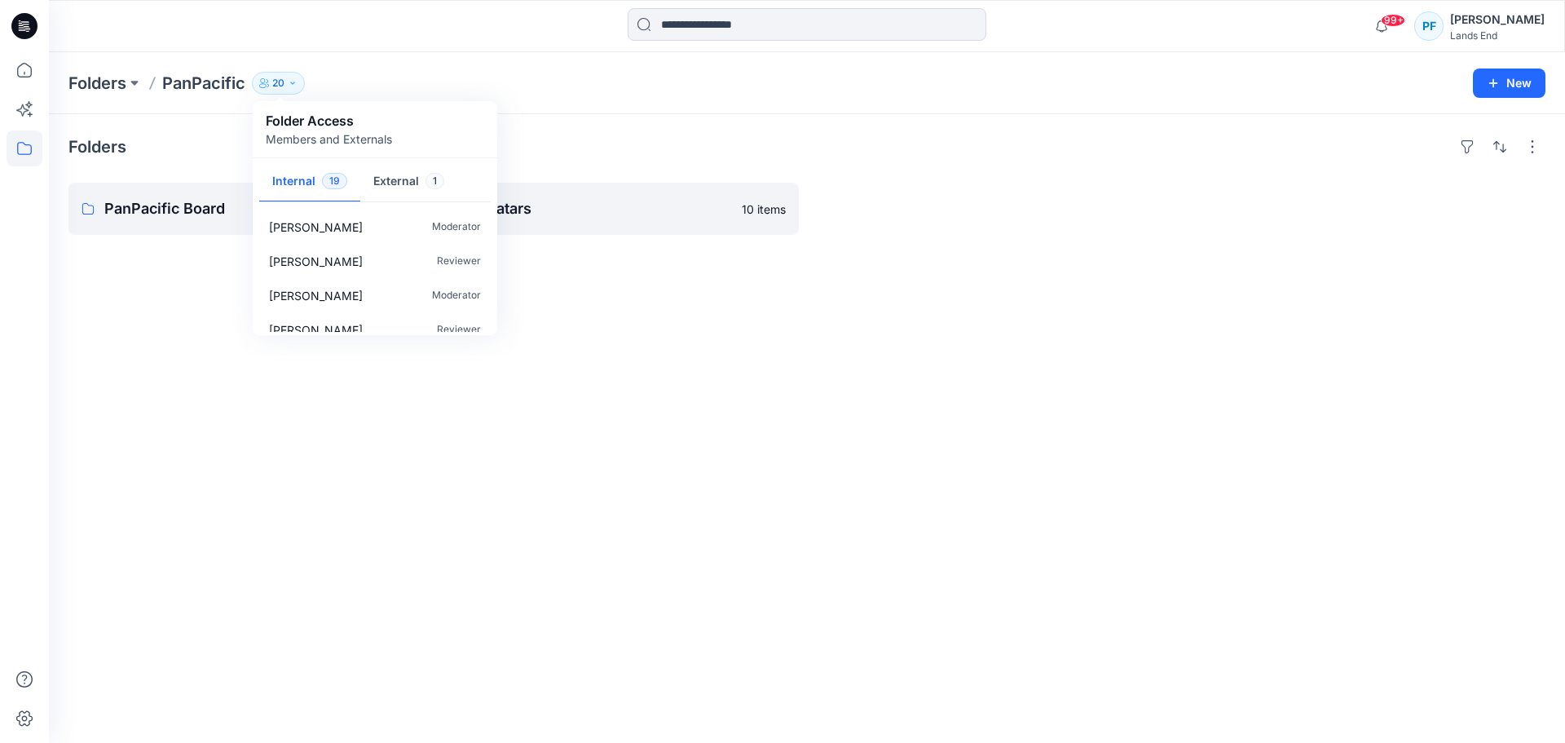
click at [580, 151] on div "Folders" at bounding box center [806, 147] width 1477 height 26
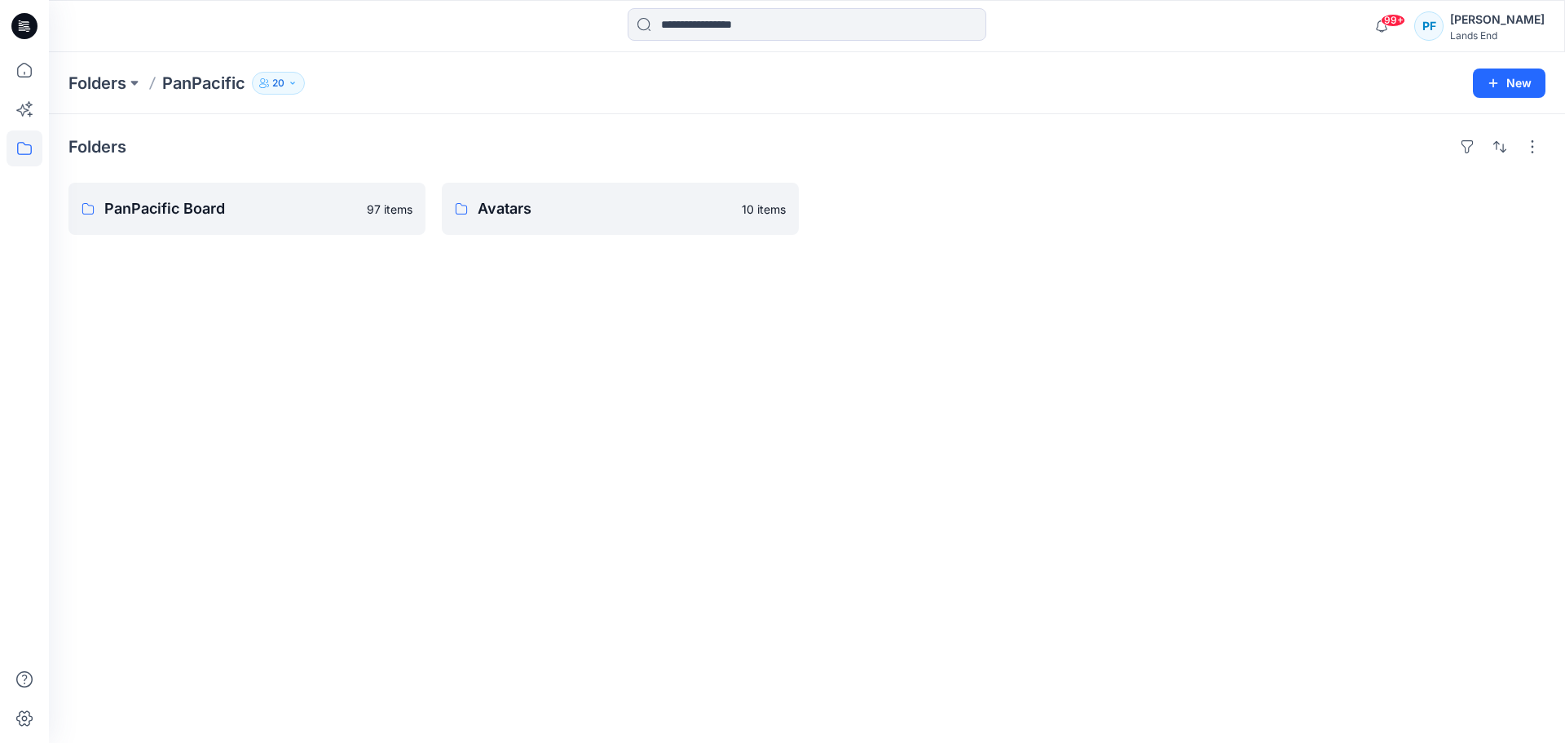
click at [282, 83] on p "20" at bounding box center [278, 83] width 12 height 18
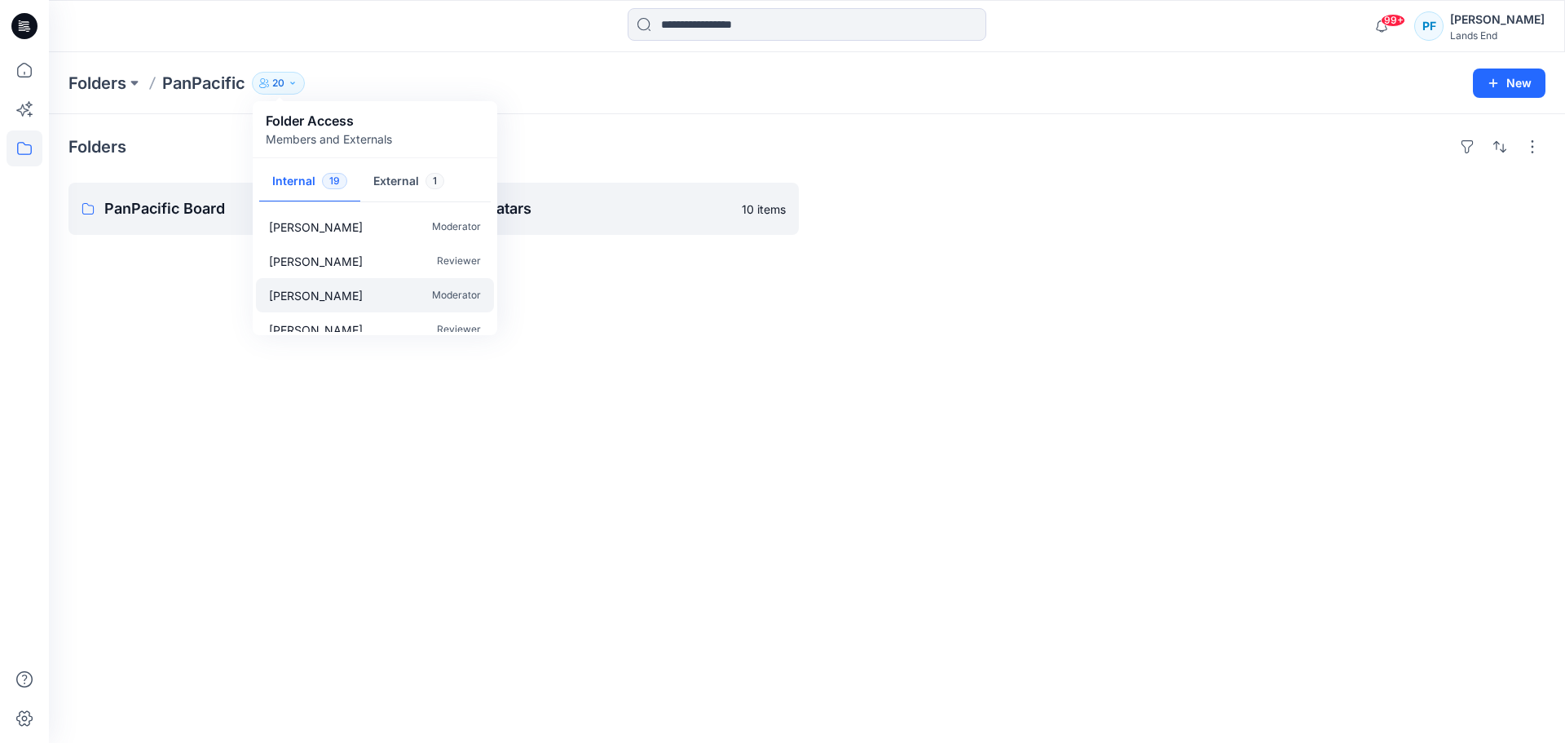
scroll to position [82, 0]
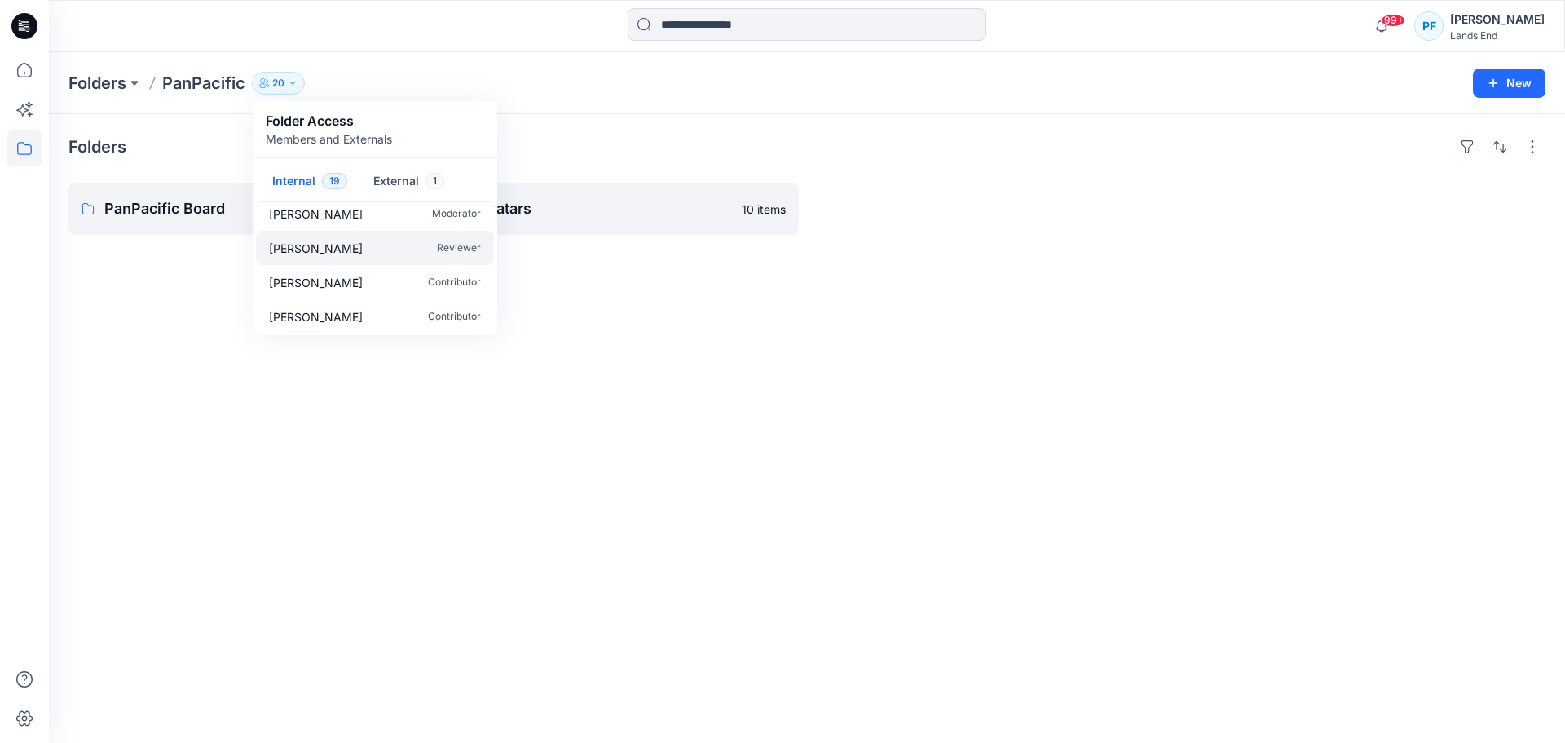
drag, startPoint x: 494, startPoint y: 236, endPoint x: 488, endPoint y: 250, distance: 15.7
click at [488, 250] on div "[PERSON_NAME] Moderator [PERSON_NAME] Reviewer [PERSON_NAME] Moderator [PERSON_…" at bounding box center [375, 270] width 245 height 129
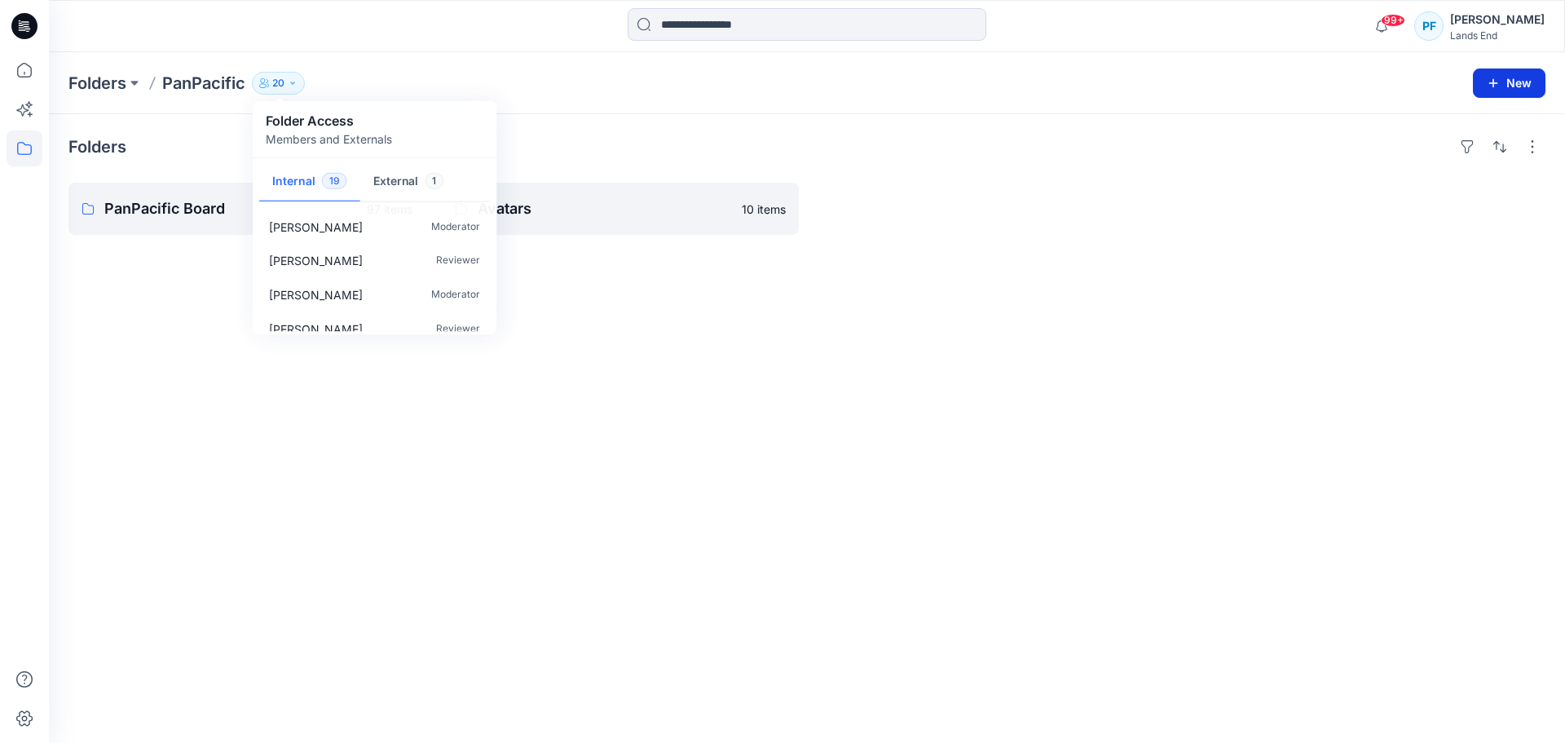
click at [1526, 80] on button "New" at bounding box center [1509, 82] width 73 height 29
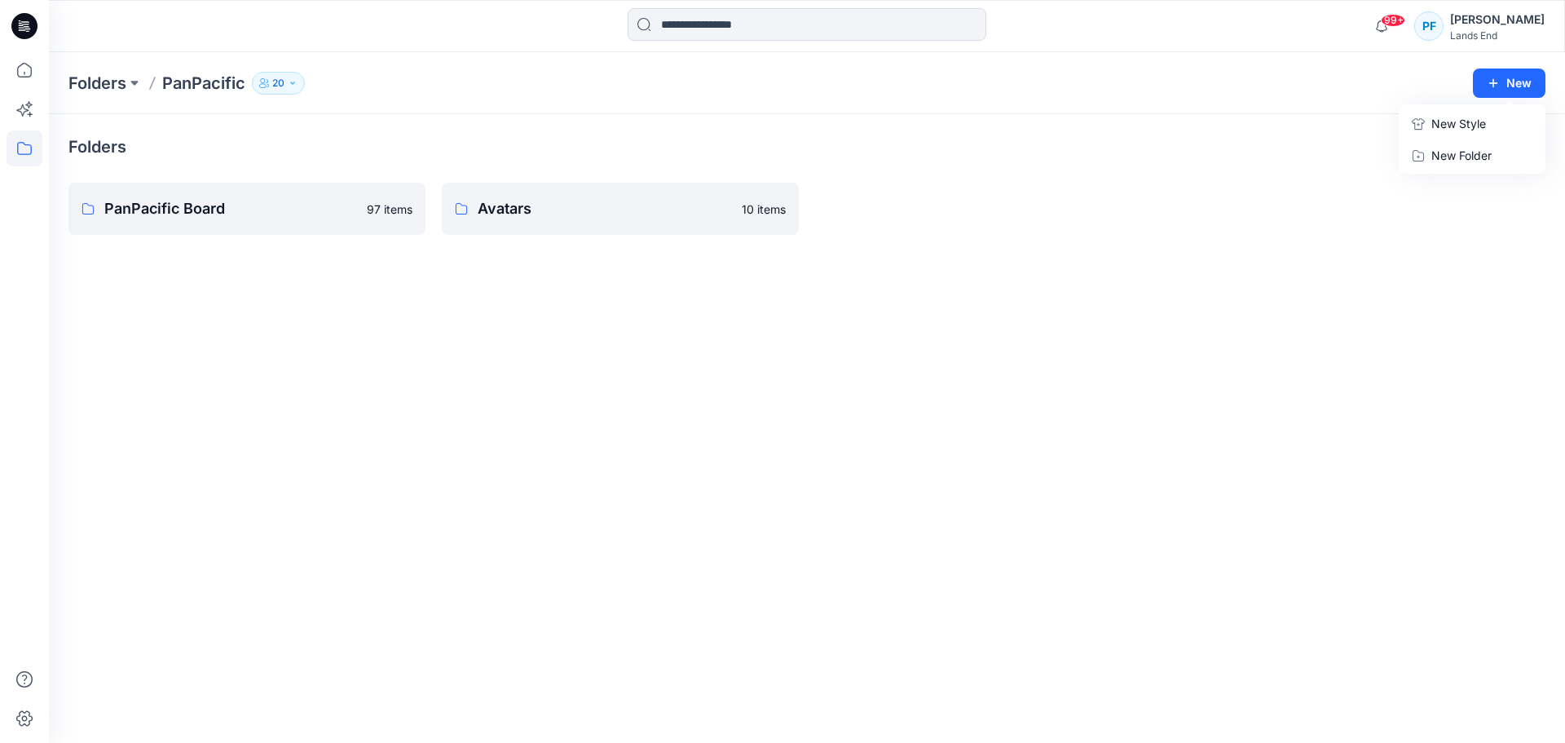
click at [1261, 81] on div "Folders PanPacific 20 Folder Access Members and Externals Internal 19 External …" at bounding box center [743, 83] width 1350 height 23
click at [1471, 148] on button "button" at bounding box center [1467, 147] width 26 height 26
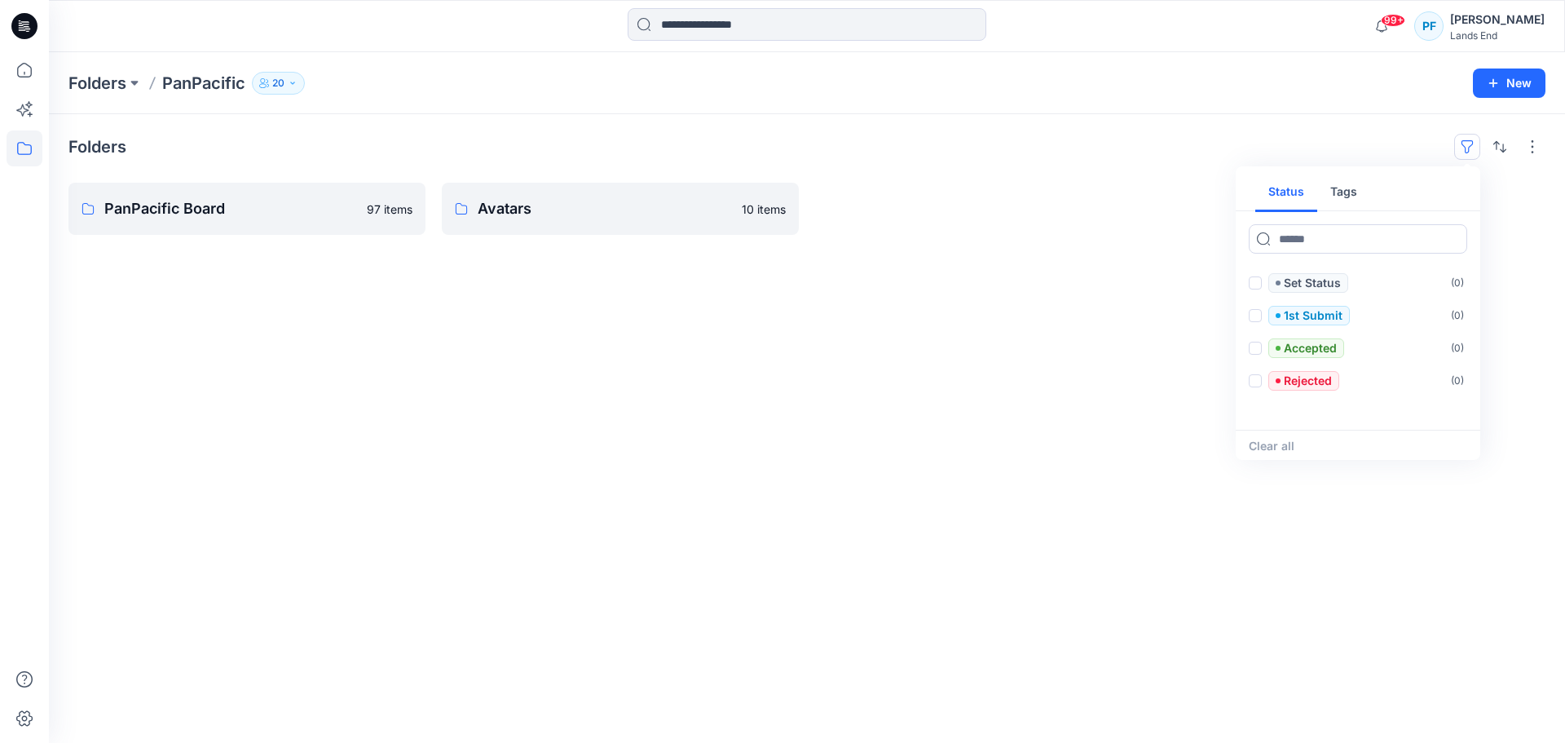
click at [1371, 137] on div "Folders Status Tags Set Status ( 0 ) 1st Submit ( 0 ) Accepted ( 0 ) Rejected (…" at bounding box center [806, 147] width 1477 height 26
click at [1524, 142] on button "button" at bounding box center [1533, 147] width 26 height 26
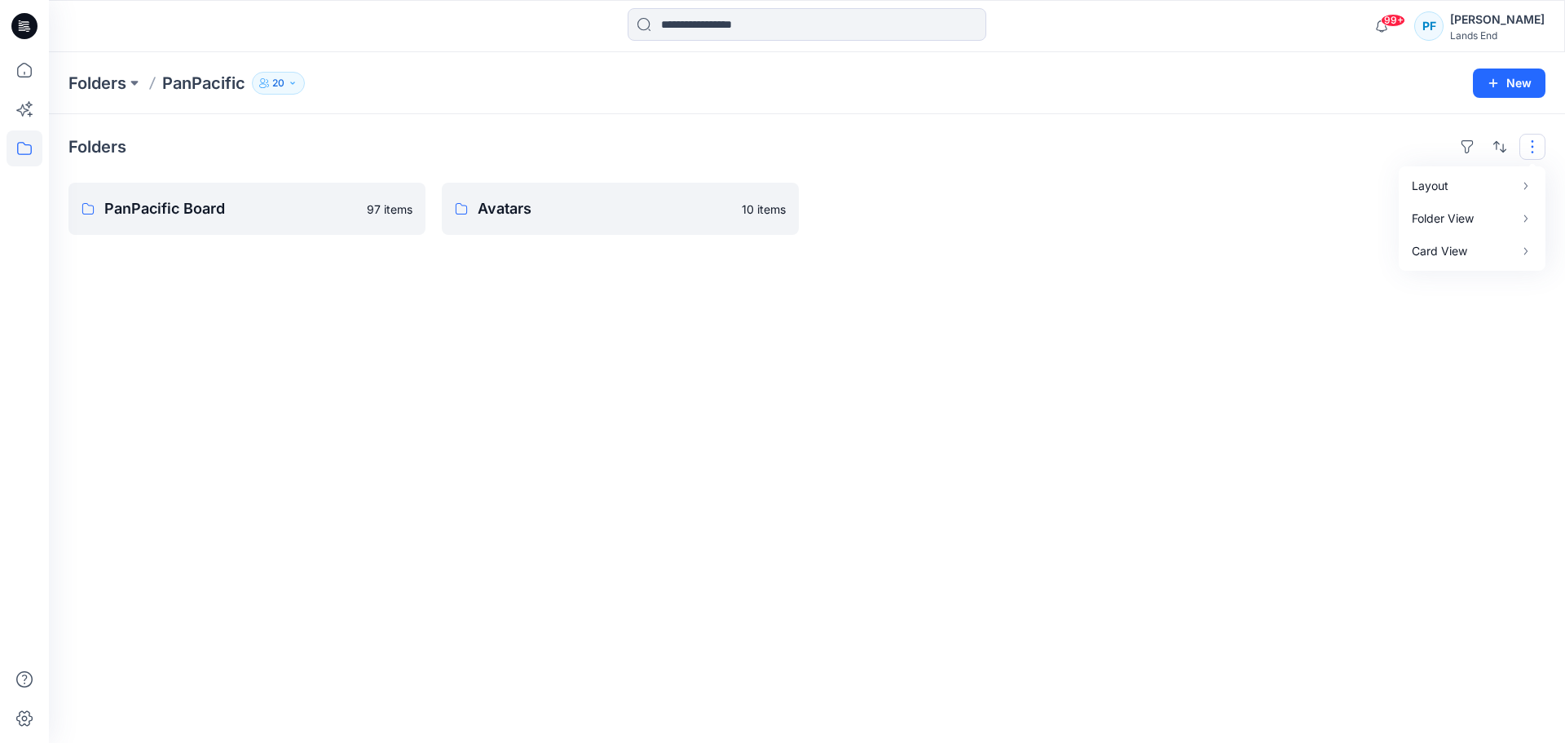
click at [20, 30] on icon at bounding box center [22, 29] width 7 height 1
click at [1406, 19] on span "99+" at bounding box center [1393, 20] width 24 height 13
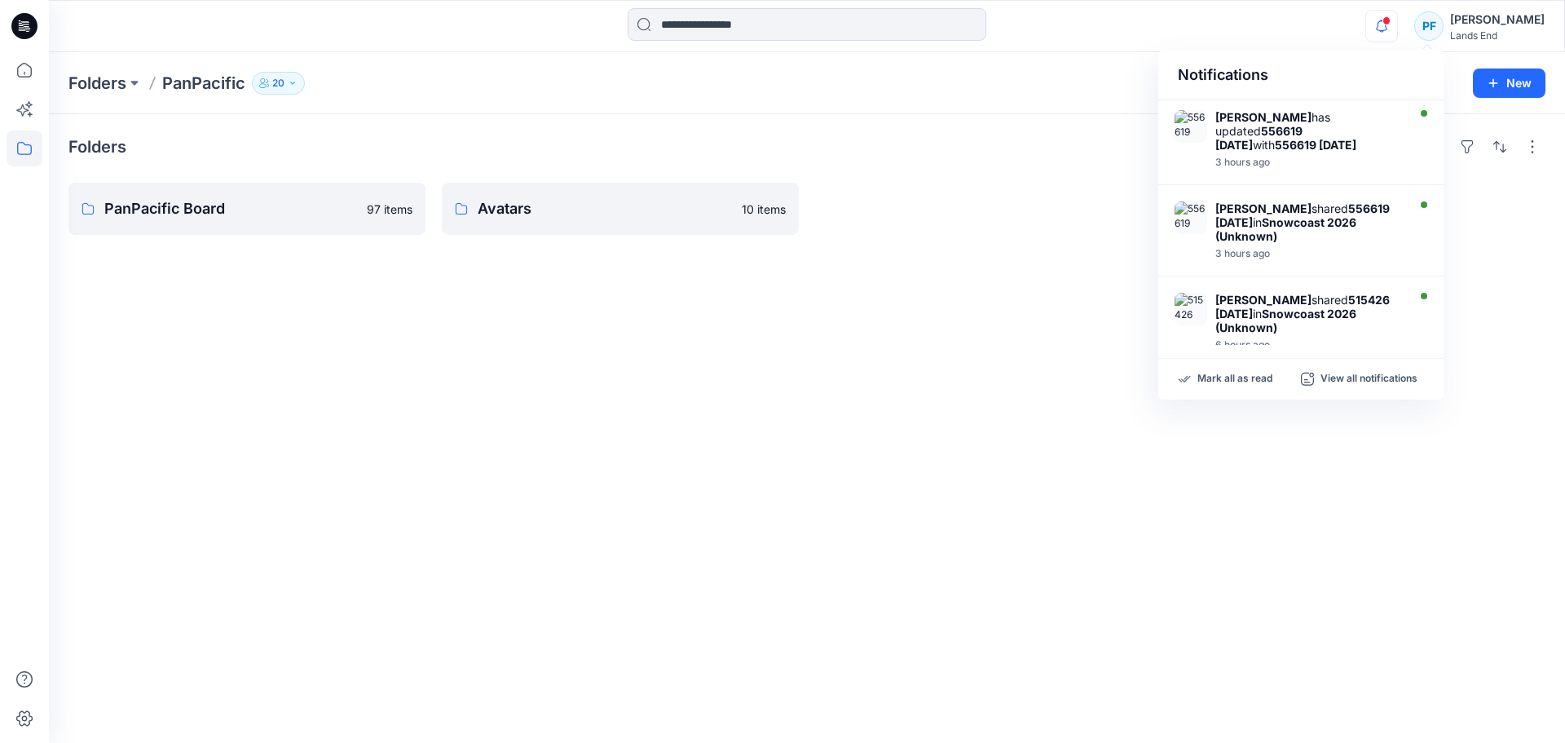
click at [986, 99] on div "Folders PanPacific 20 New" at bounding box center [807, 83] width 1516 height 62
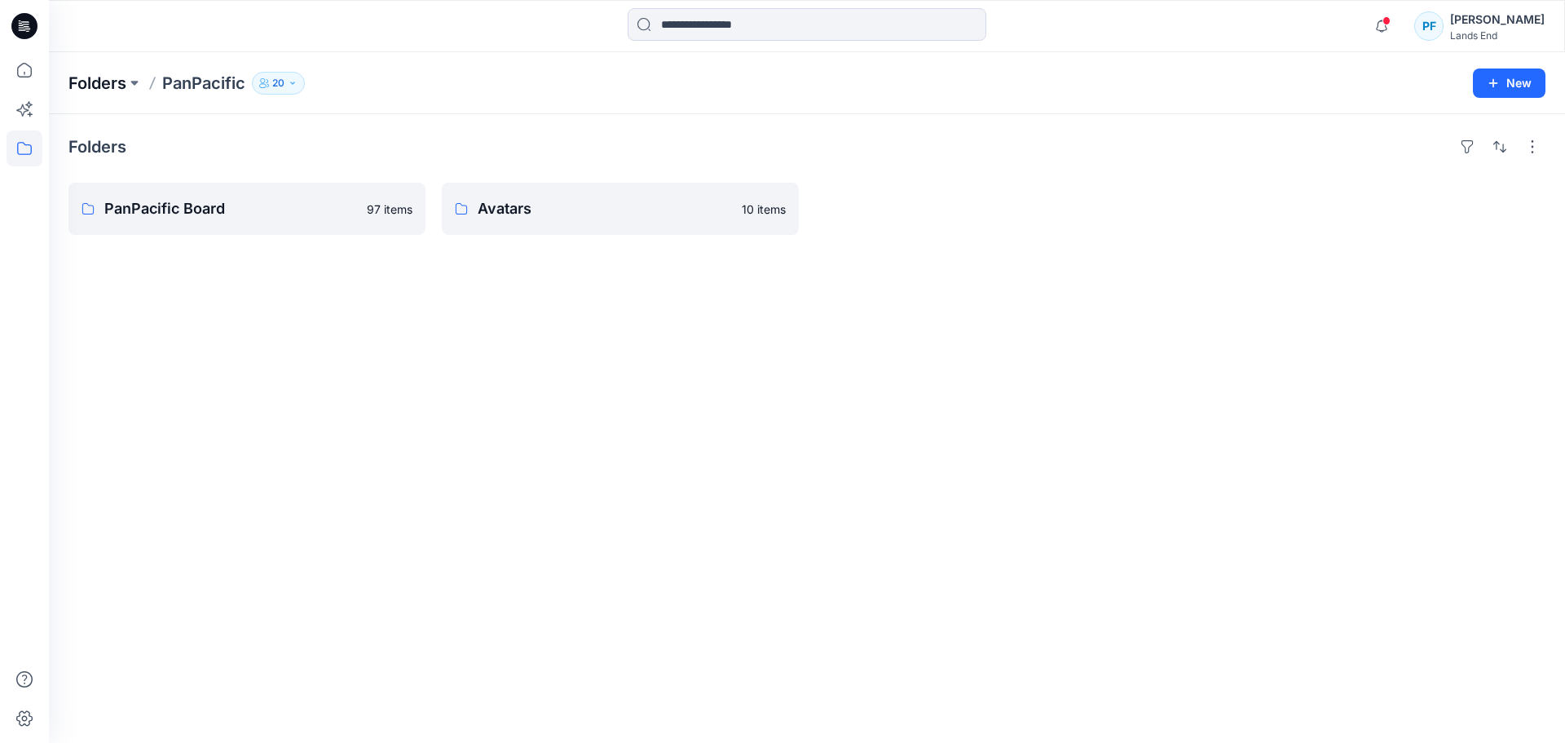
click at [109, 85] on p "Folders" at bounding box center [97, 83] width 58 height 23
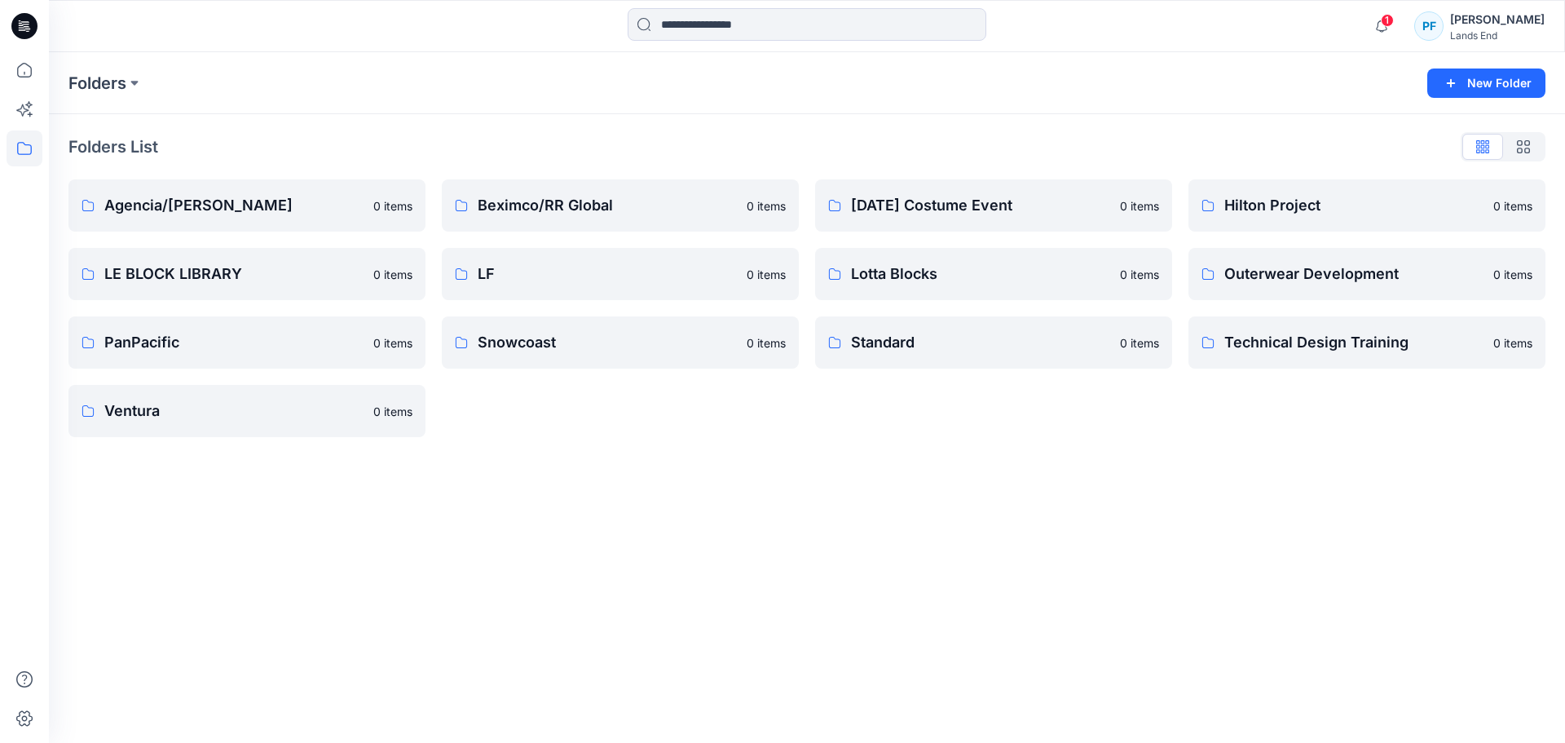
click at [623, 527] on div "Folders New Folder Folders List Agencia/[PERSON_NAME] 0 items LE BLOCK LIBRARY …" at bounding box center [807, 397] width 1516 height 691
click at [241, 504] on div "Folders New Folder Folders List Agencia/[PERSON_NAME] 0 items LE BLOCK LIBRARY …" at bounding box center [807, 397] width 1516 height 691
click at [225, 340] on p "PanPacific" at bounding box center [233, 342] width 259 height 23
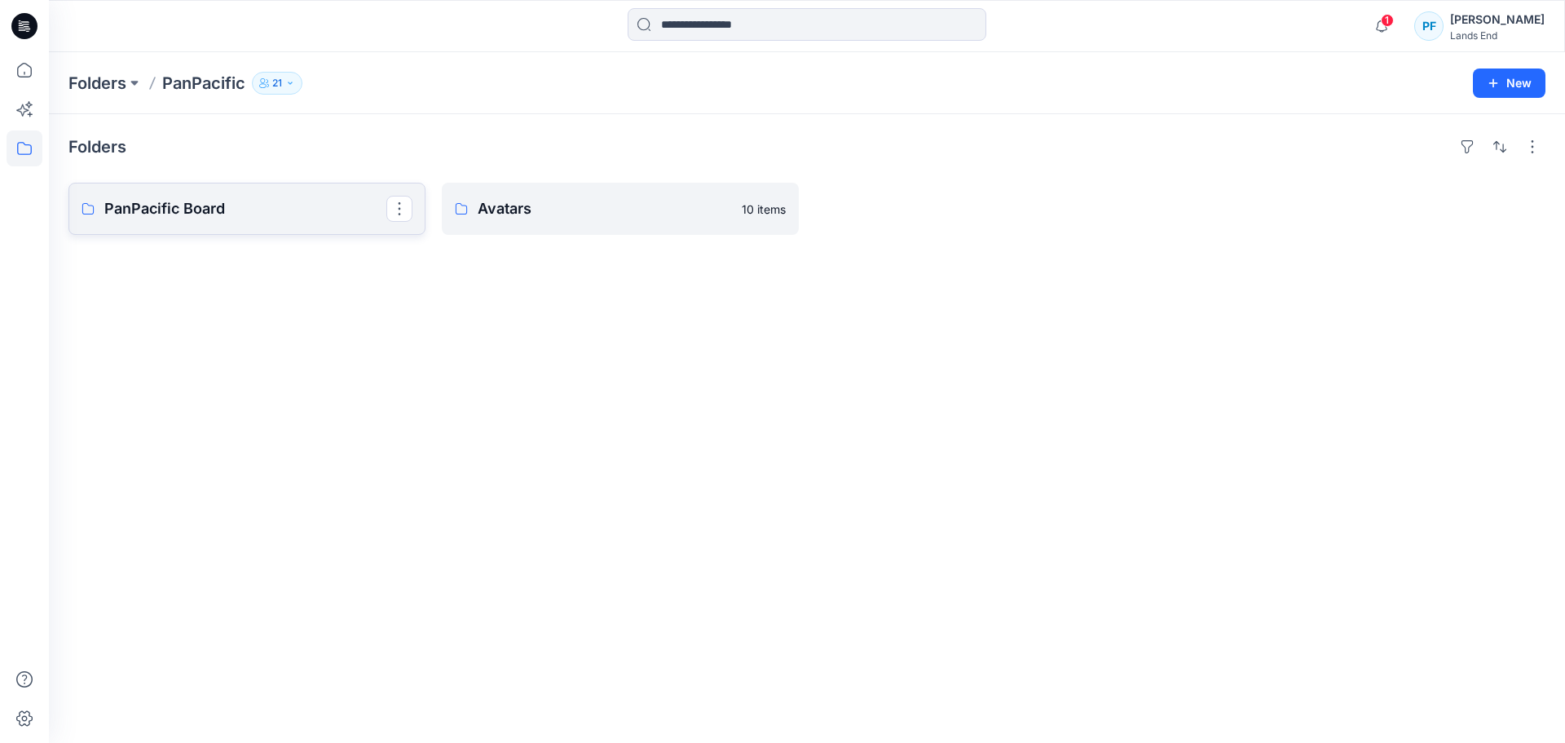
click at [243, 212] on p "PanPacific Board" at bounding box center [245, 208] width 282 height 23
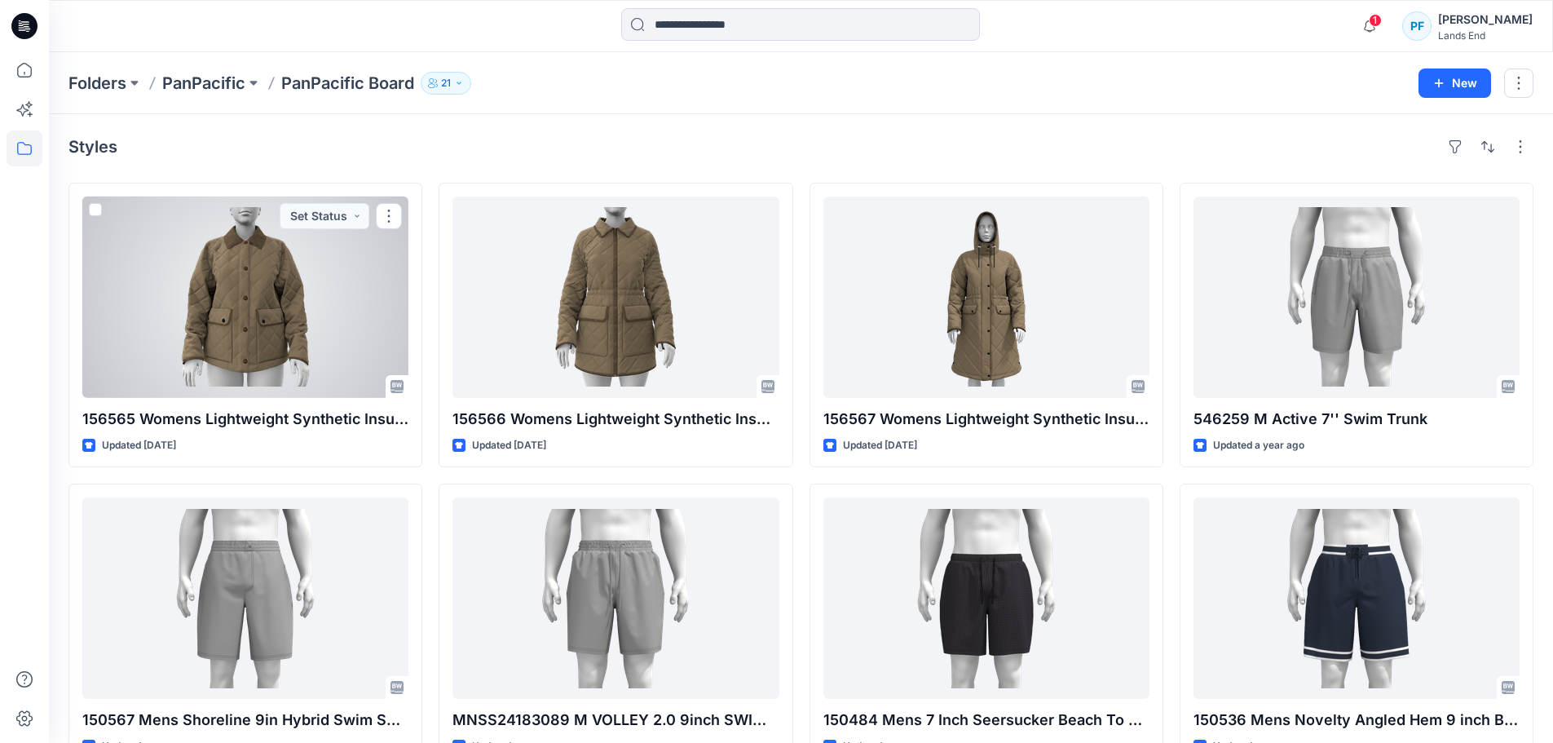
click at [263, 293] on div at bounding box center [245, 296] width 326 height 201
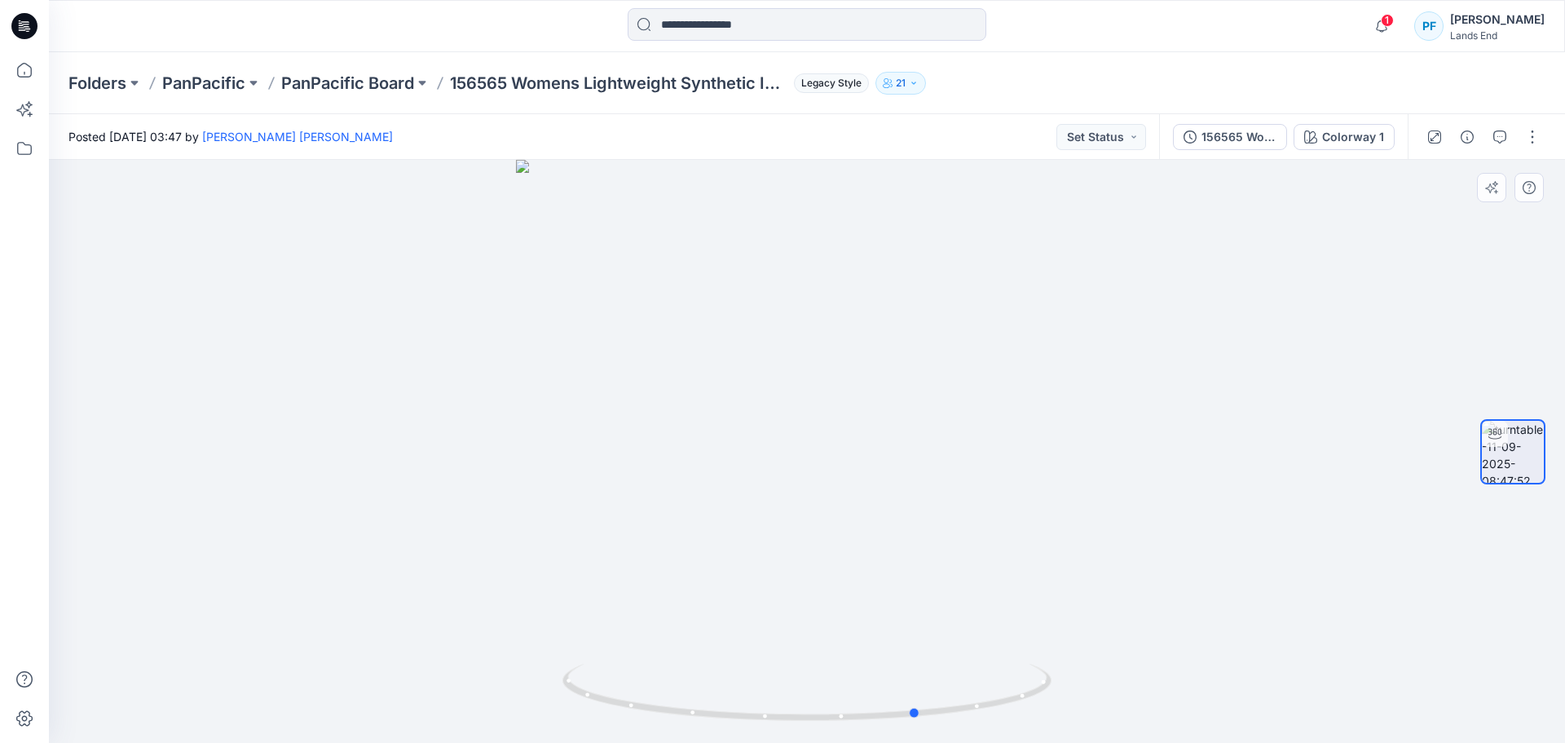
drag, startPoint x: 973, startPoint y: 479, endPoint x: 594, endPoint y: 485, distance: 379.1
click at [596, 487] on div at bounding box center [807, 451] width 1516 height 583
drag, startPoint x: 829, startPoint y: 434, endPoint x: 668, endPoint y: 435, distance: 161.4
click at [668, 435] on div at bounding box center [807, 451] width 1516 height 583
click at [364, 86] on p "PanPacific Board" at bounding box center [347, 83] width 133 height 23
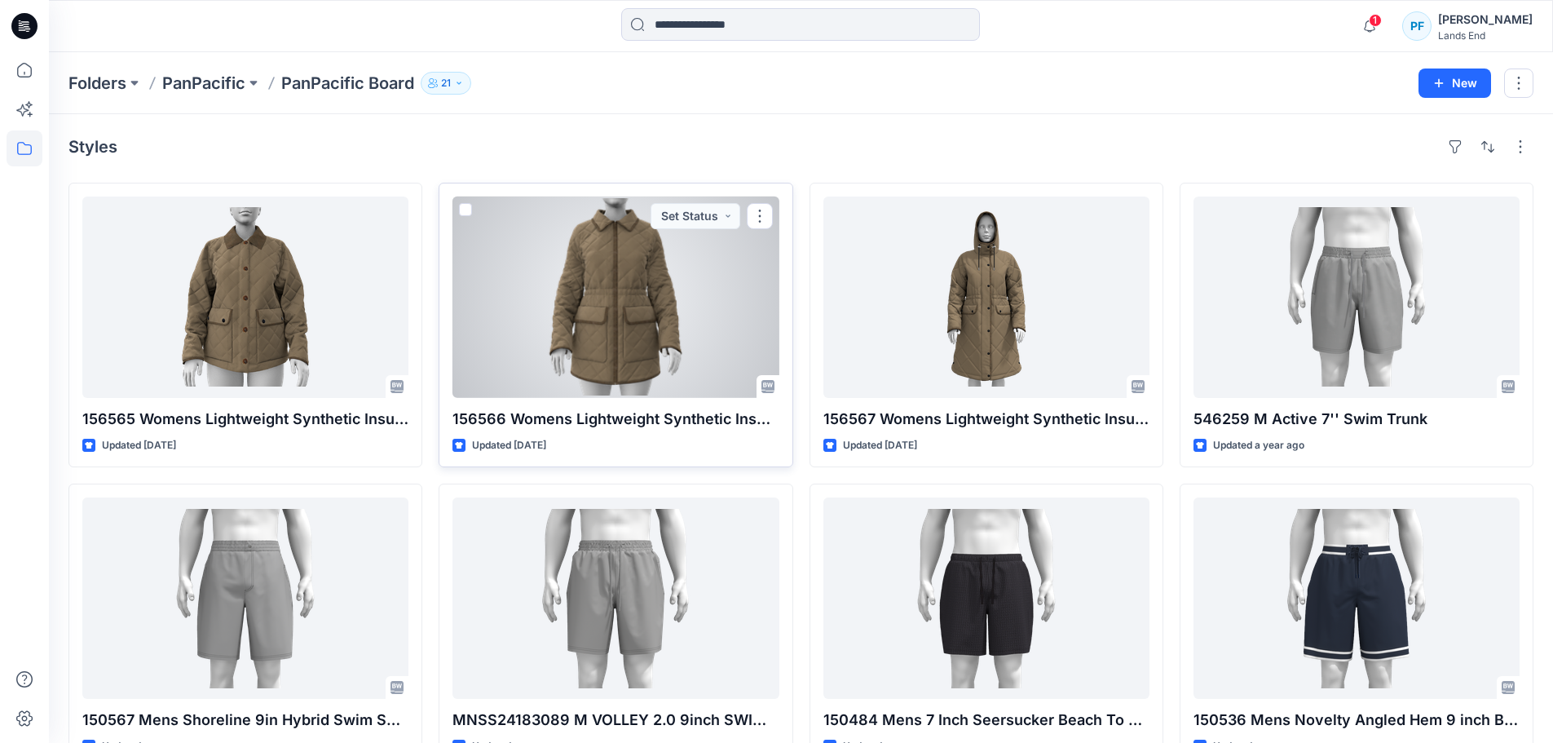
click at [570, 300] on div at bounding box center [615, 296] width 326 height 201
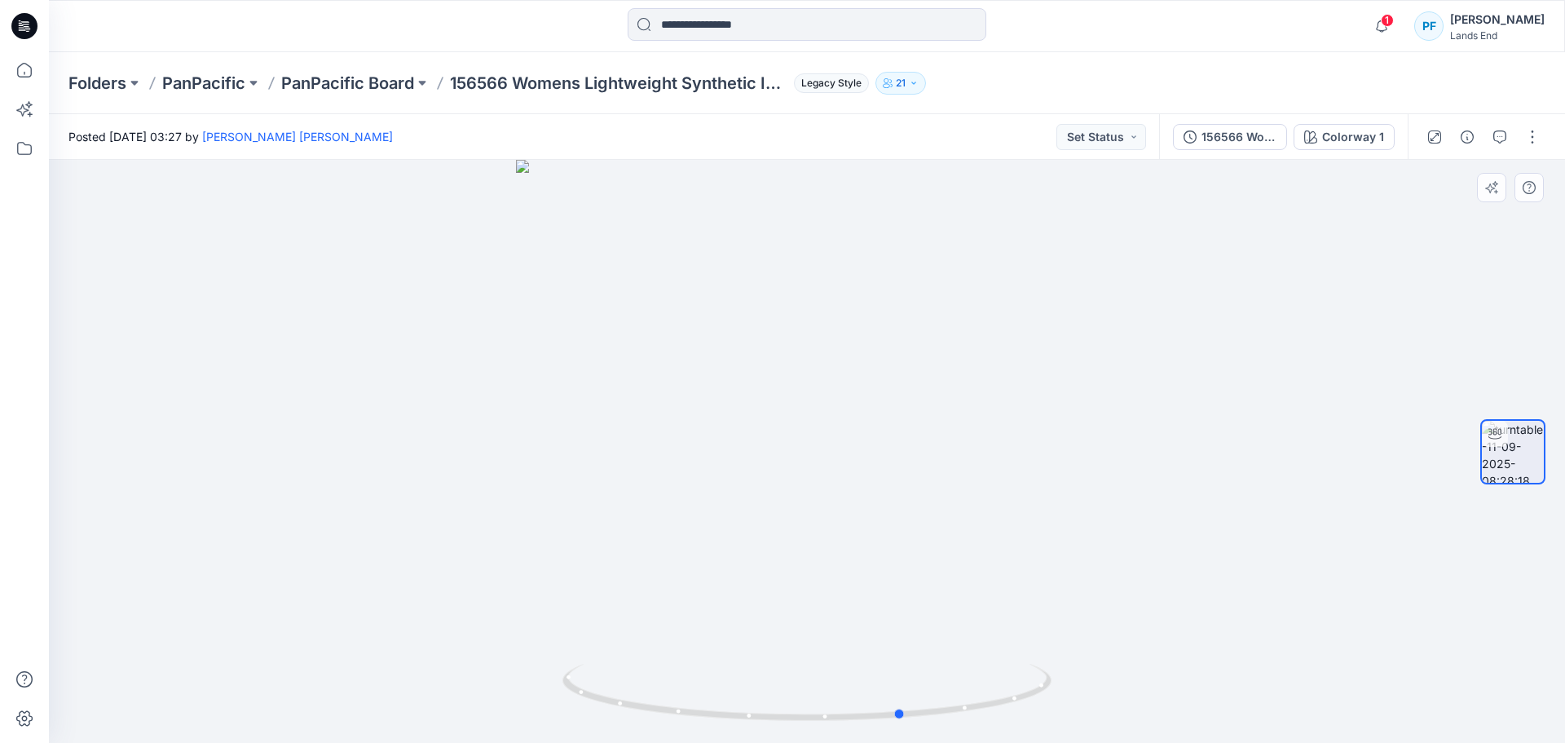
drag, startPoint x: 1050, startPoint y: 508, endPoint x: 657, endPoint y: 495, distance: 393.2
click at [657, 495] on div at bounding box center [807, 451] width 1516 height 583
click at [355, 85] on p "PanPacific Board" at bounding box center [347, 83] width 133 height 23
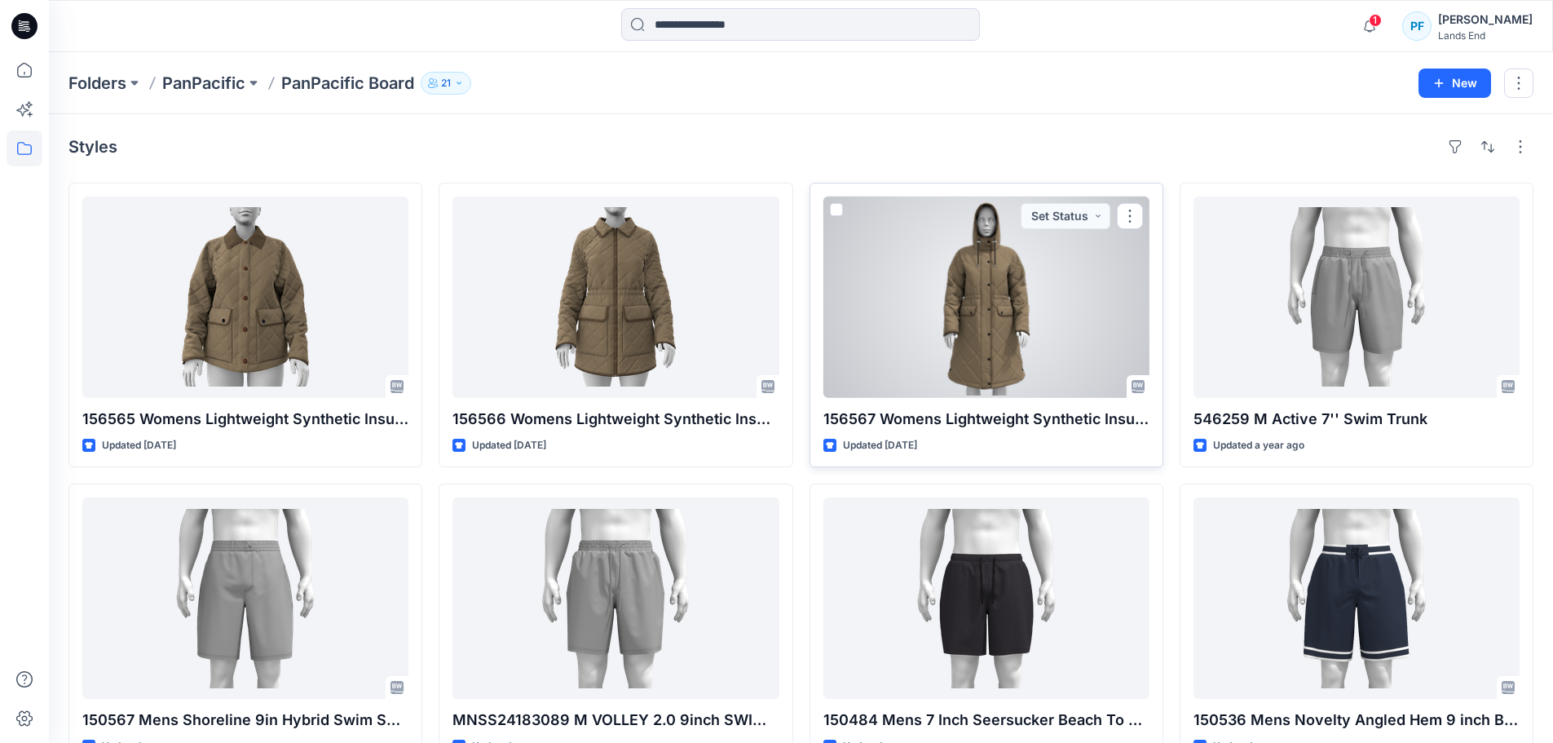
click at [966, 322] on div at bounding box center [986, 296] width 326 height 201
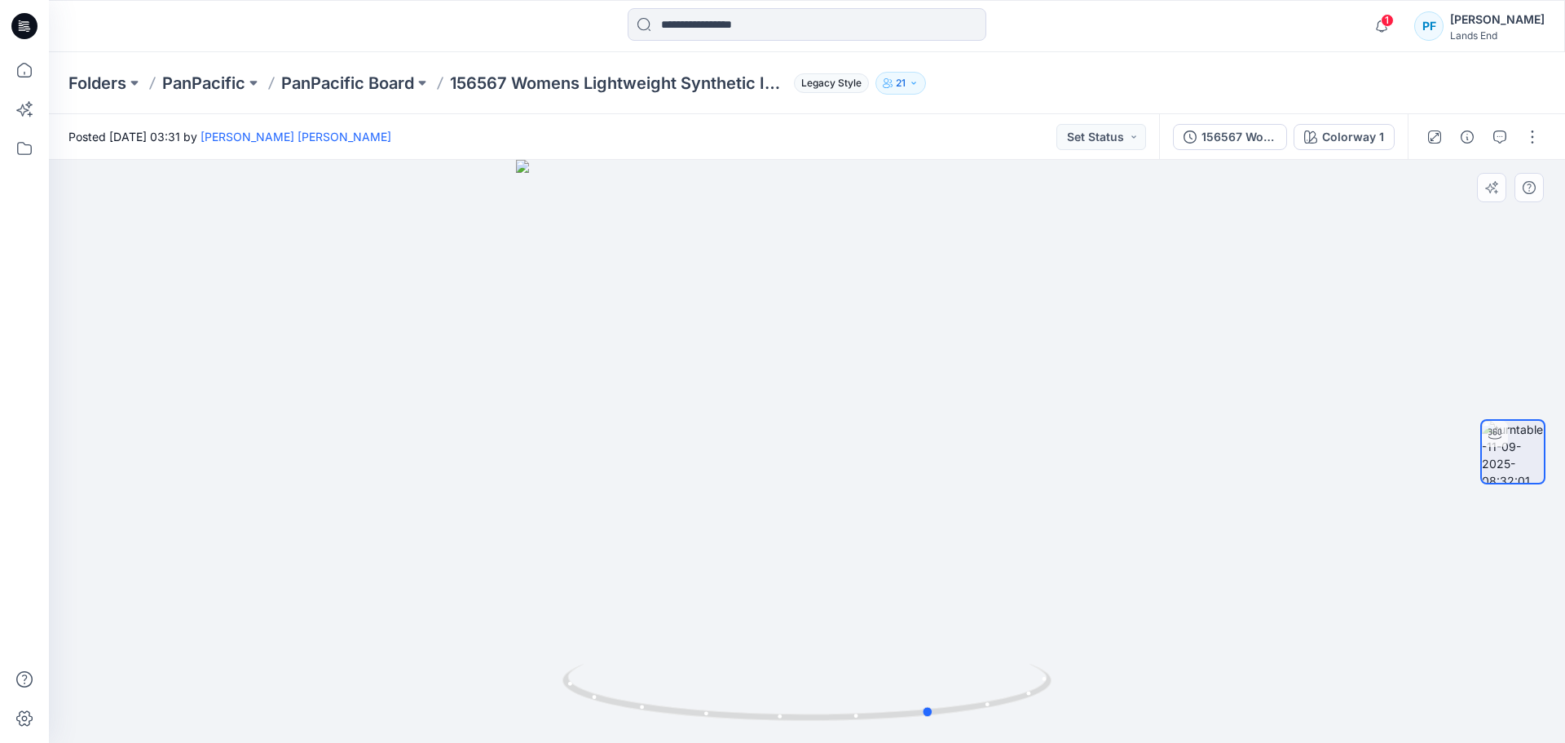
drag, startPoint x: 1033, startPoint y: 454, endPoint x: 669, endPoint y: 435, distance: 364.1
click at [669, 435] on div at bounding box center [807, 451] width 1516 height 583
